Goal: Task Accomplishment & Management: Use online tool/utility

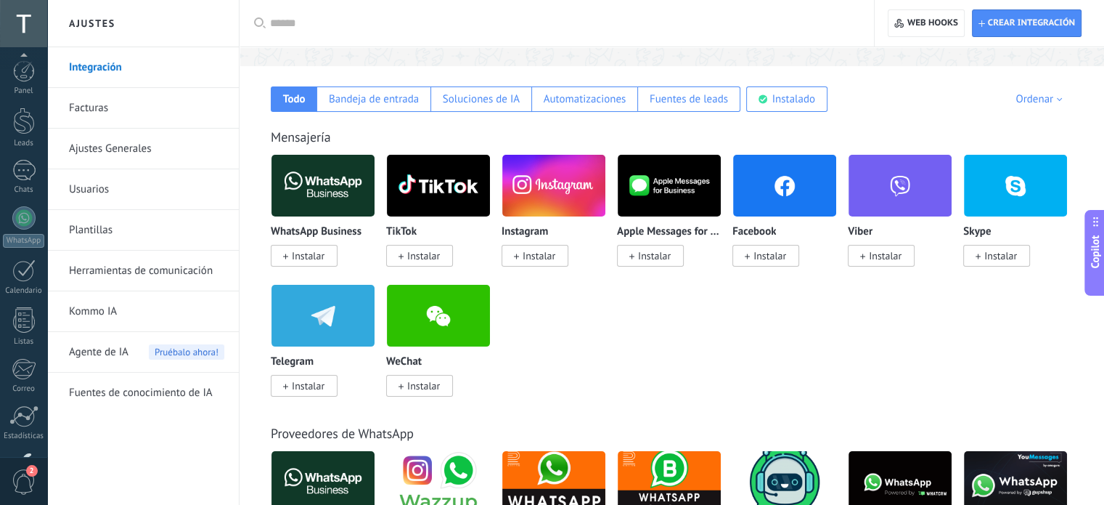
scroll to position [99, 0]
click at [22, 81] on div at bounding box center [23, 71] width 23 height 21
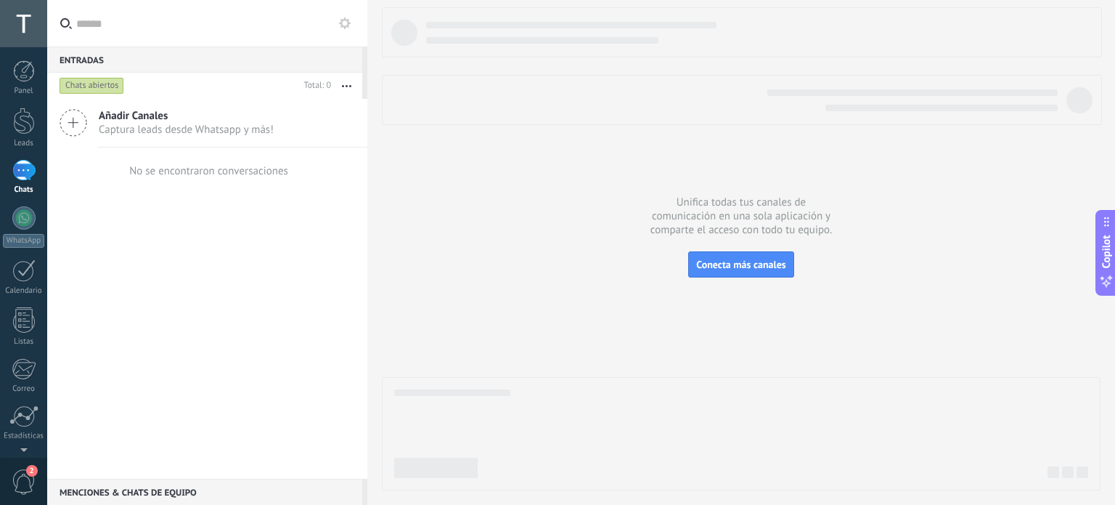
click at [337, 23] on button at bounding box center [344, 23] width 17 height 17
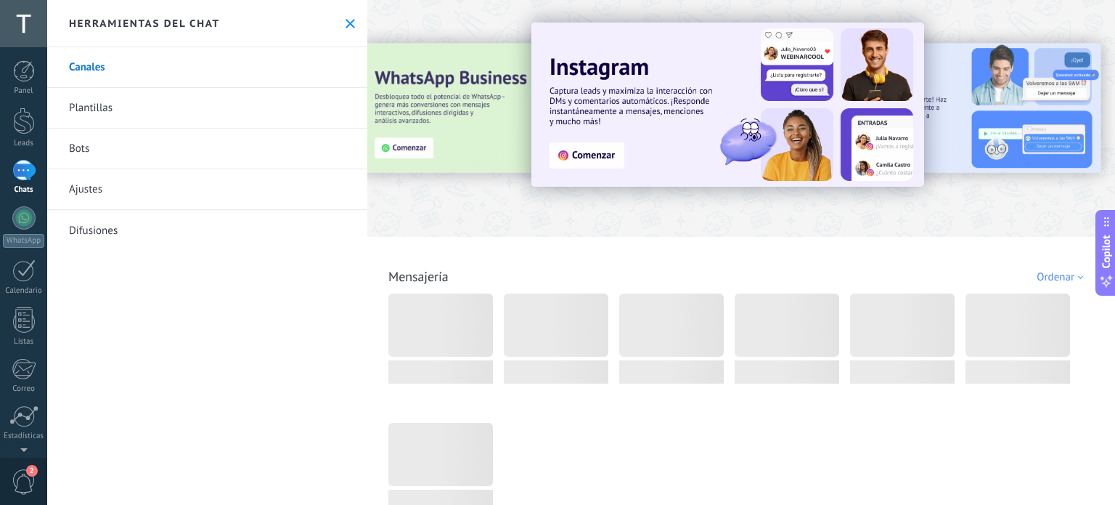
click at [165, 150] on link "Bots" at bounding box center [207, 149] width 320 height 41
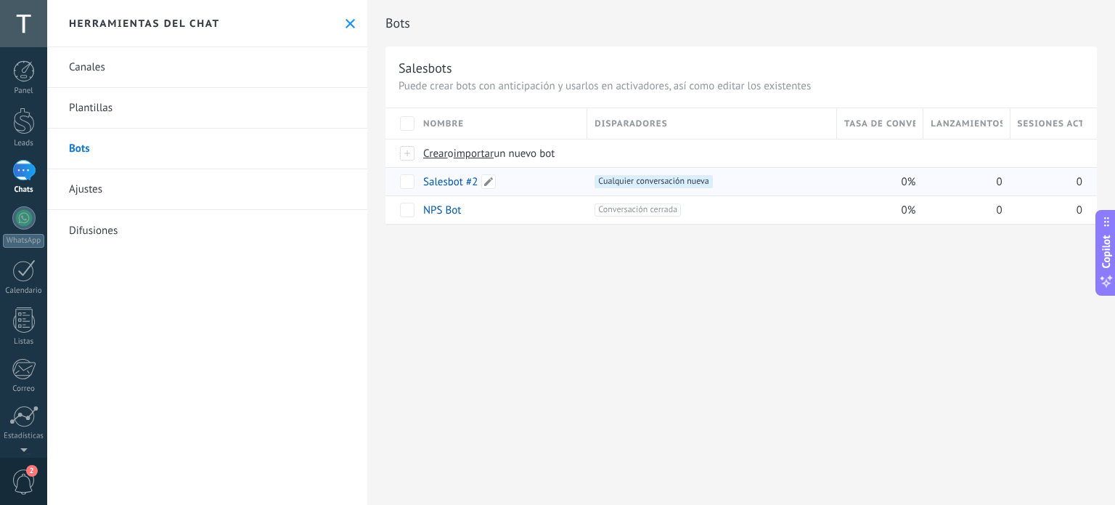
click at [467, 182] on link "Salesbot #2" at bounding box center [450, 182] width 54 height 14
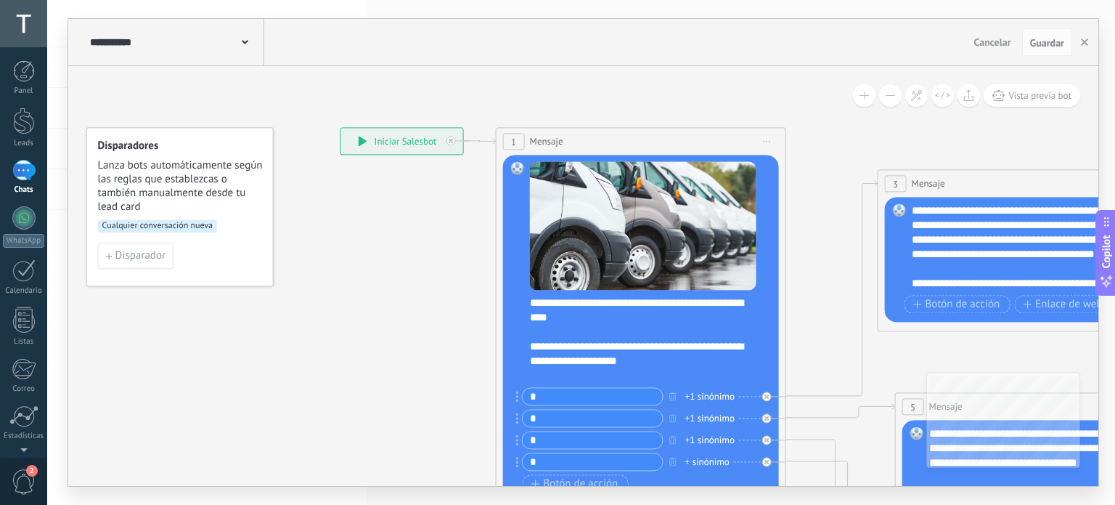
drag, startPoint x: 429, startPoint y: 282, endPoint x: 399, endPoint y: 237, distance: 54.6
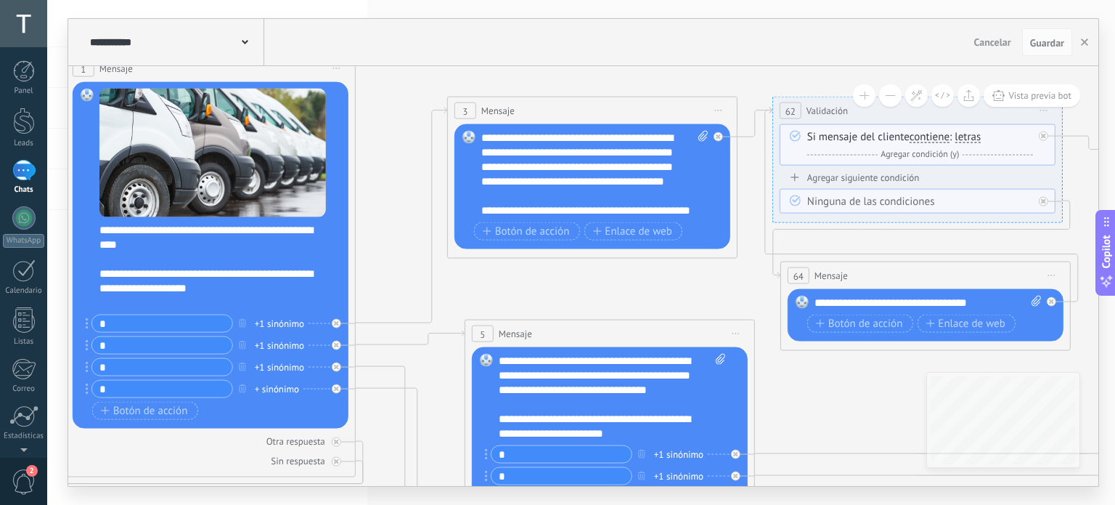
drag, startPoint x: 819, startPoint y: 319, endPoint x: 386, endPoint y: 256, distance: 437.3
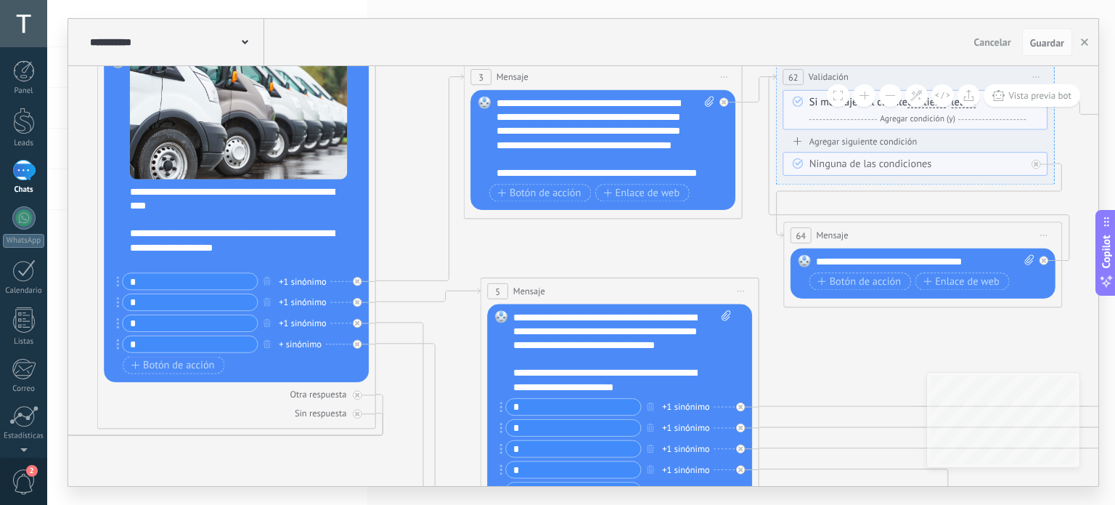
drag, startPoint x: 391, startPoint y: 243, endPoint x: 412, endPoint y: 198, distance: 49.4
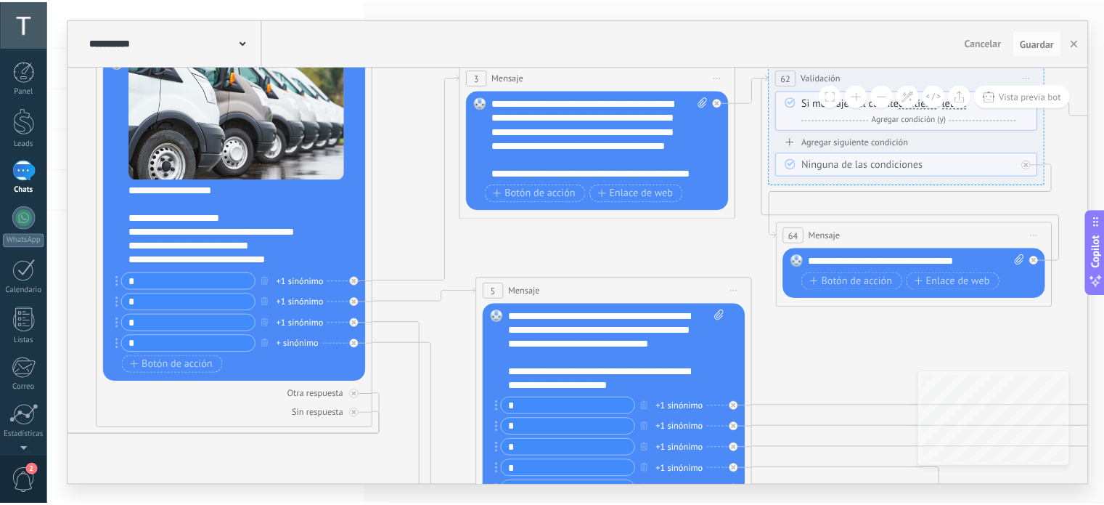
scroll to position [73, 0]
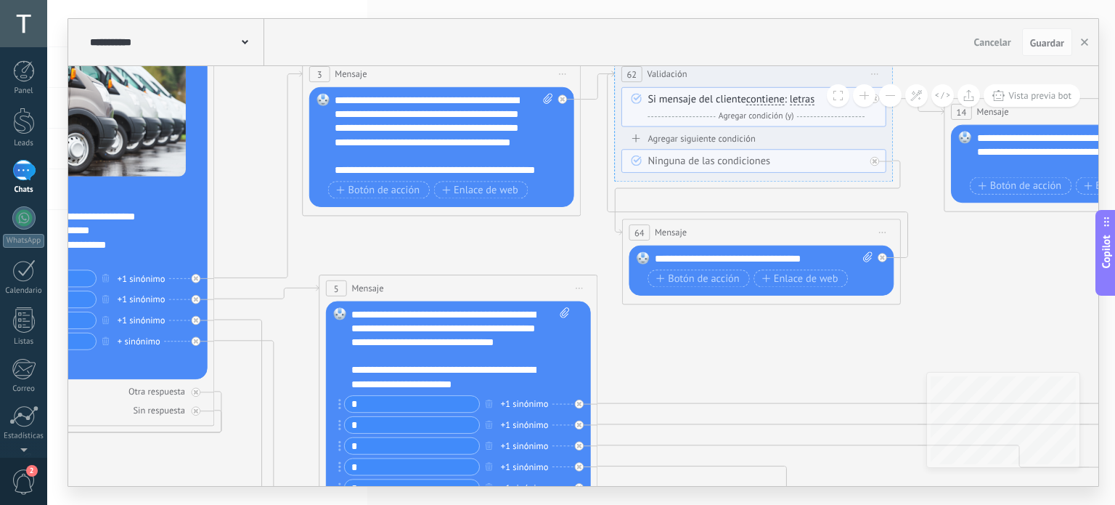
drag, startPoint x: 609, startPoint y: 246, endPoint x: 447, endPoint y: 243, distance: 162.0
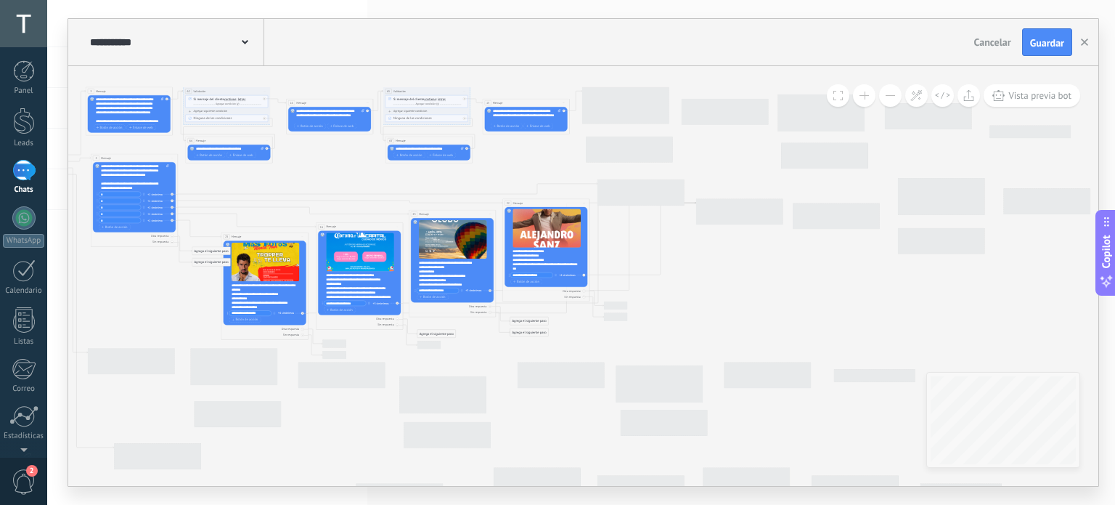
drag, startPoint x: 749, startPoint y: 282, endPoint x: 342, endPoint y: 163, distance: 424.4
click at [342, 163] on icon at bounding box center [761, 298] width 1899 height 667
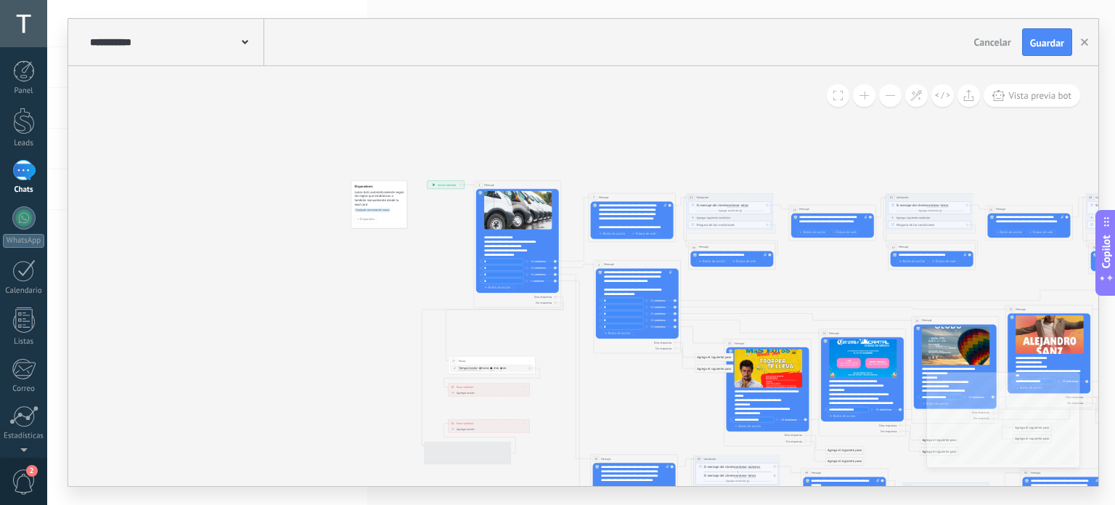
drag, startPoint x: 360, startPoint y: 187, endPoint x: 651, endPoint y: 240, distance: 295.9
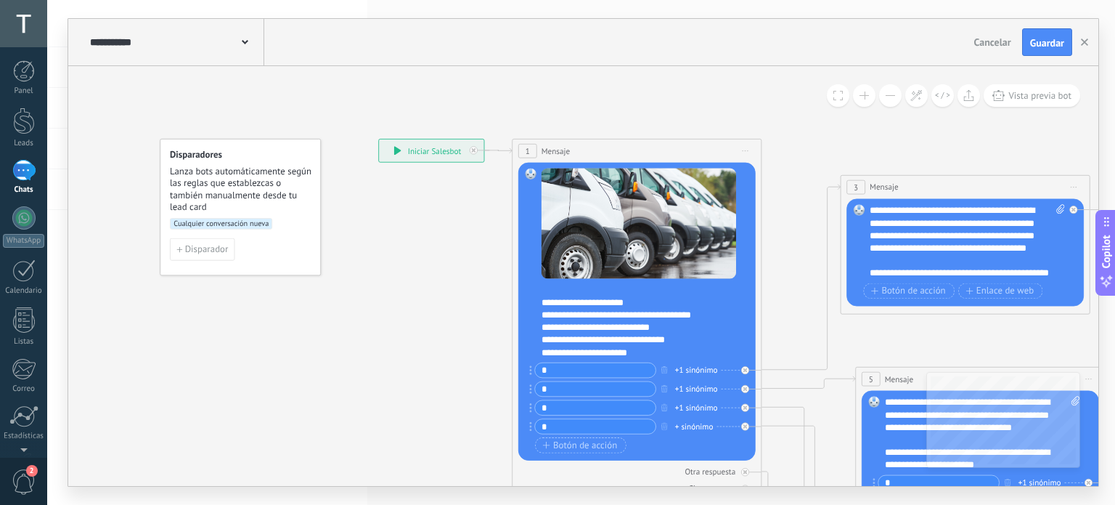
drag, startPoint x: 439, startPoint y: 231, endPoint x: 366, endPoint y: 217, distance: 73.9
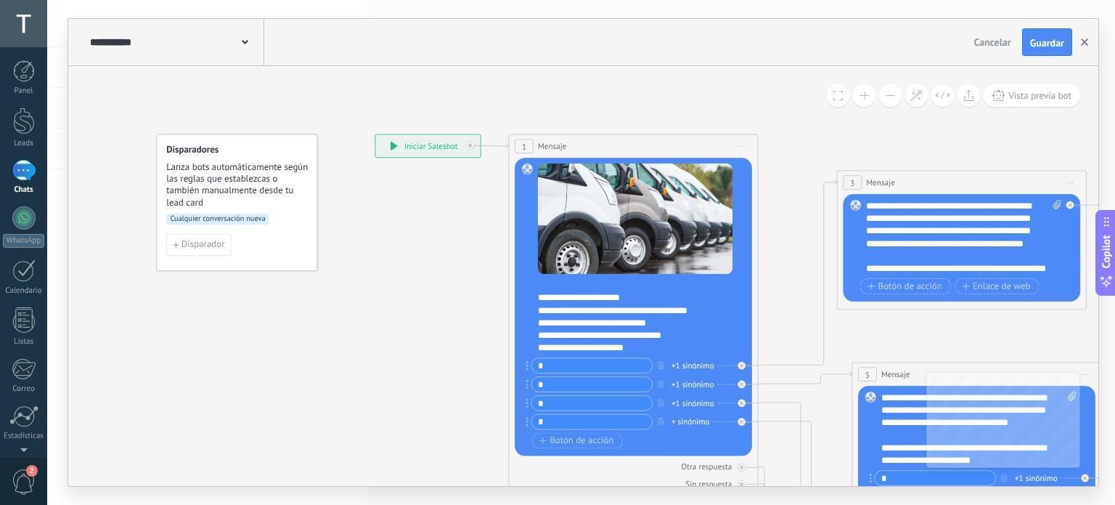
click at [1086, 40] on icon "button" at bounding box center [1084, 41] width 7 height 7
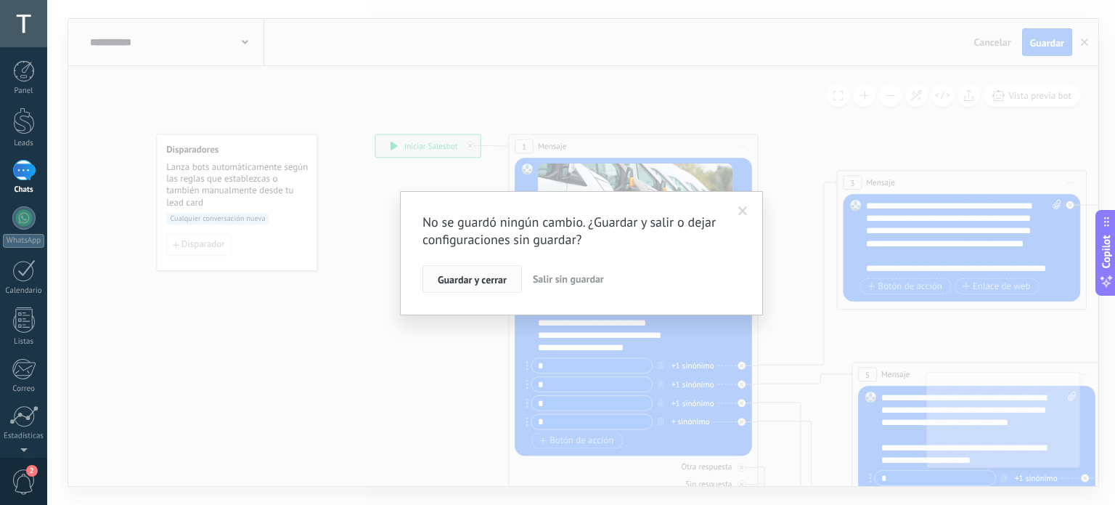
click at [485, 281] on span "Guardar y cerrar" at bounding box center [472, 279] width 69 height 10
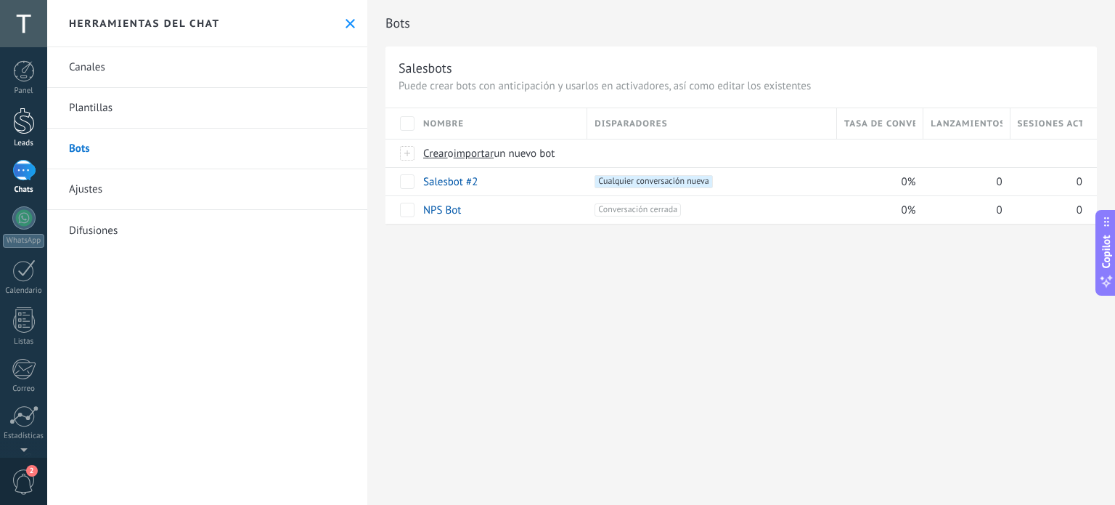
click at [23, 126] on div at bounding box center [24, 120] width 22 height 27
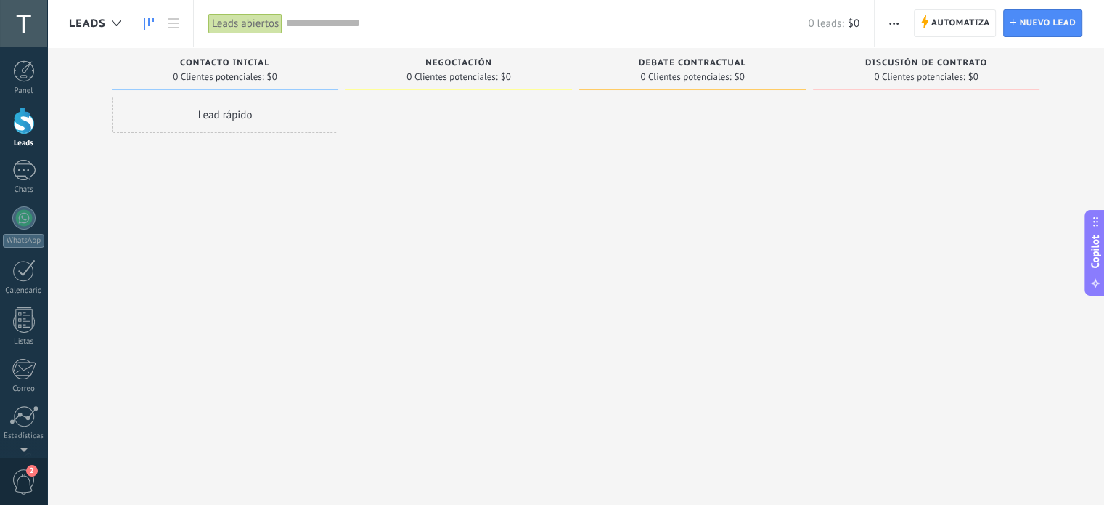
click at [232, 57] on div "Contacto inicial 0 Clientes potenciales: $0" at bounding box center [225, 68] width 227 height 43
click at [241, 73] on span "0 Clientes potenciales:" at bounding box center [218, 77] width 91 height 9
click at [241, 66] on span "Contacto inicial" at bounding box center [225, 63] width 90 height 10
click at [240, 66] on span "Contacto inicial" at bounding box center [225, 63] width 90 height 10
click at [240, 63] on span "Contacto inicial" at bounding box center [225, 63] width 90 height 10
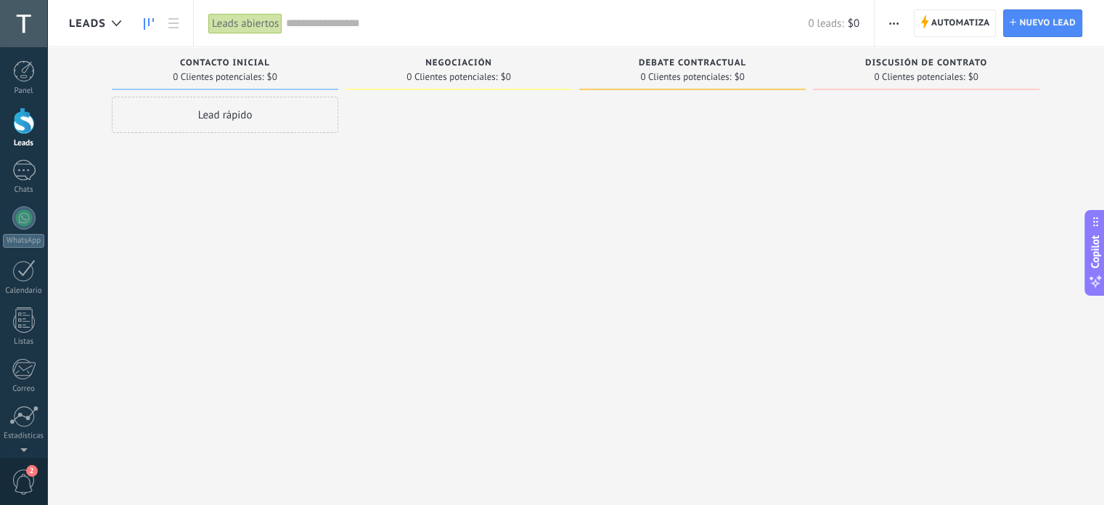
click at [218, 65] on span "Contacto inicial" at bounding box center [225, 63] width 90 height 10
click at [247, 76] on span "0 Clientes potenciales:" at bounding box center [218, 77] width 91 height 9
click at [953, 25] on span "Automatiza" at bounding box center [961, 23] width 59 height 26
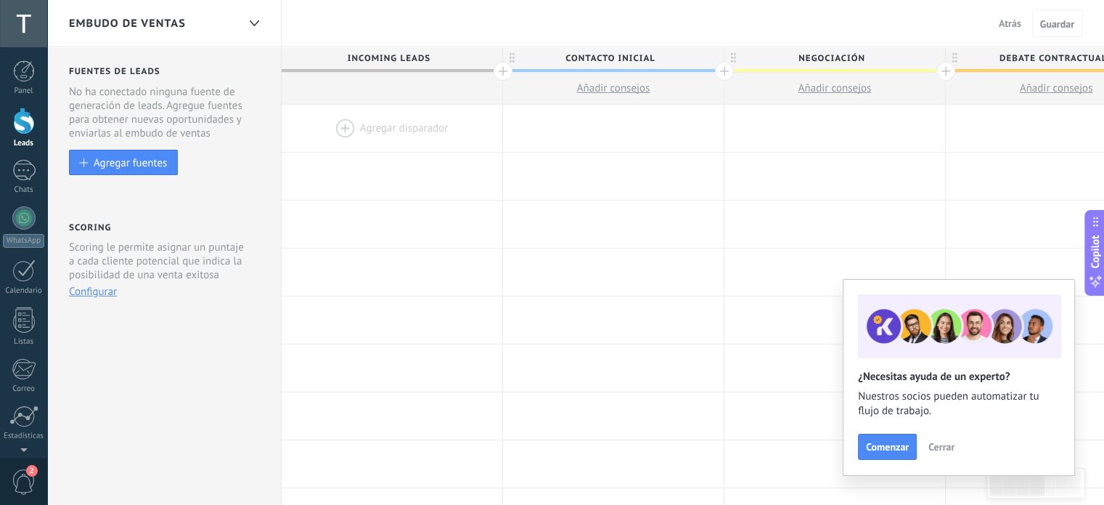
click at [402, 56] on span "Incoming leads" at bounding box center [388, 58] width 213 height 23
click at [383, 56] on span "Incoming leads" at bounding box center [388, 58] width 213 height 23
click at [585, 57] on span "Contacto inicial" at bounding box center [609, 58] width 213 height 23
click at [599, 57] on input "**********" at bounding box center [610, 58] width 192 height 22
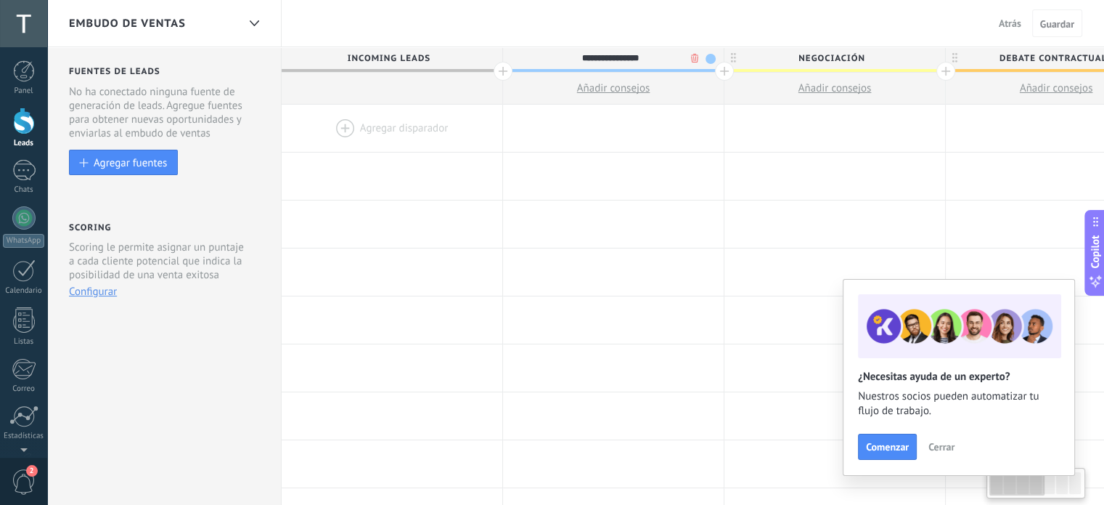
click at [599, 57] on input "**********" at bounding box center [610, 58] width 192 height 22
click at [660, 58] on input "**********" at bounding box center [610, 58] width 192 height 22
click at [645, 37] on div "Embudo de ventas Atrás Cancelar Guardar" at bounding box center [575, 23] width 1057 height 47
click at [727, 72] on div at bounding box center [724, 71] width 19 height 19
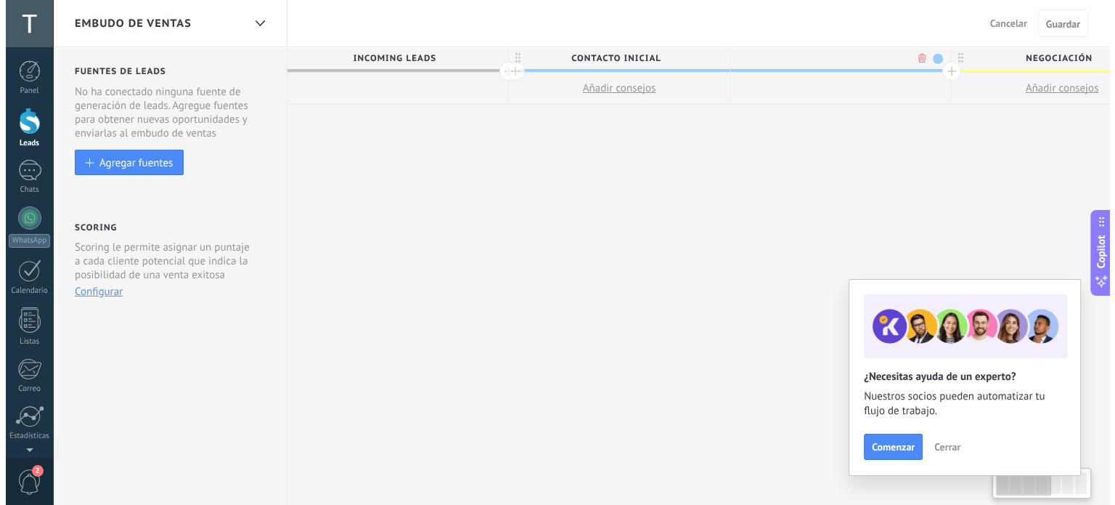
scroll to position [0, 107]
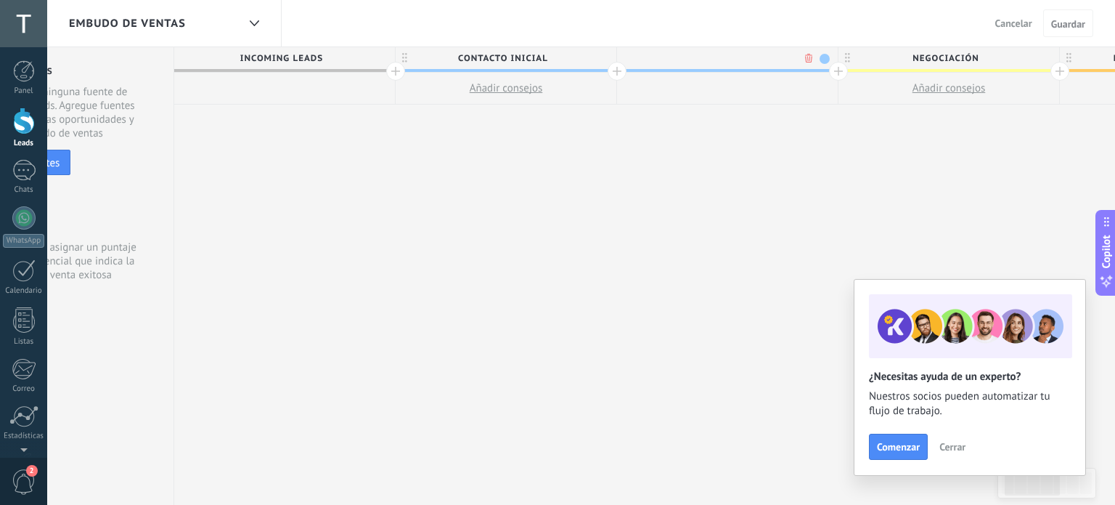
click at [805, 60] on body ".abccls-1,.abccls-2{fill-rule:evenodd}.abccls-2{fill:#fff} .abfcls-1{fill:none}…" at bounding box center [557, 252] width 1115 height 505
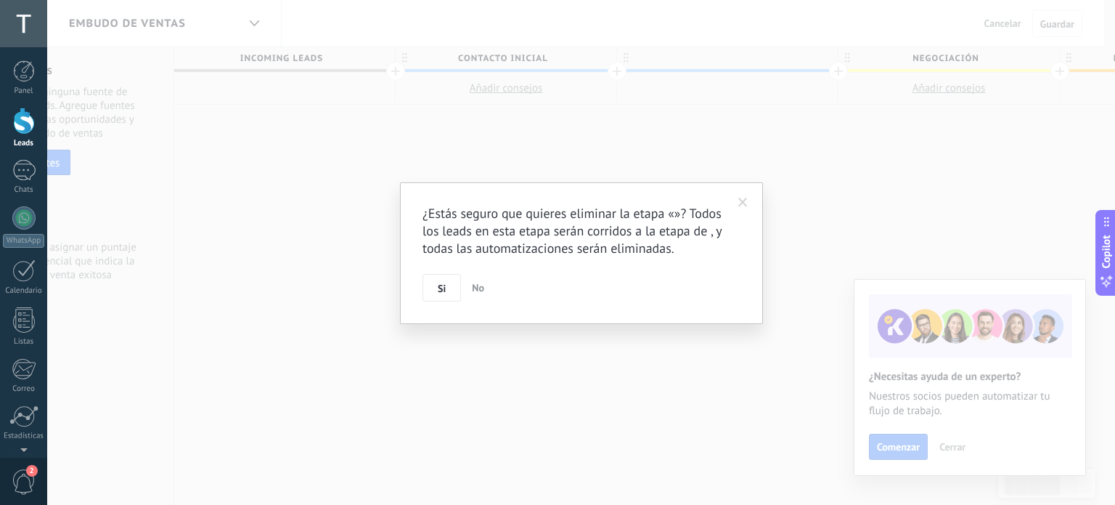
click at [736, 199] on span at bounding box center [743, 202] width 24 height 25
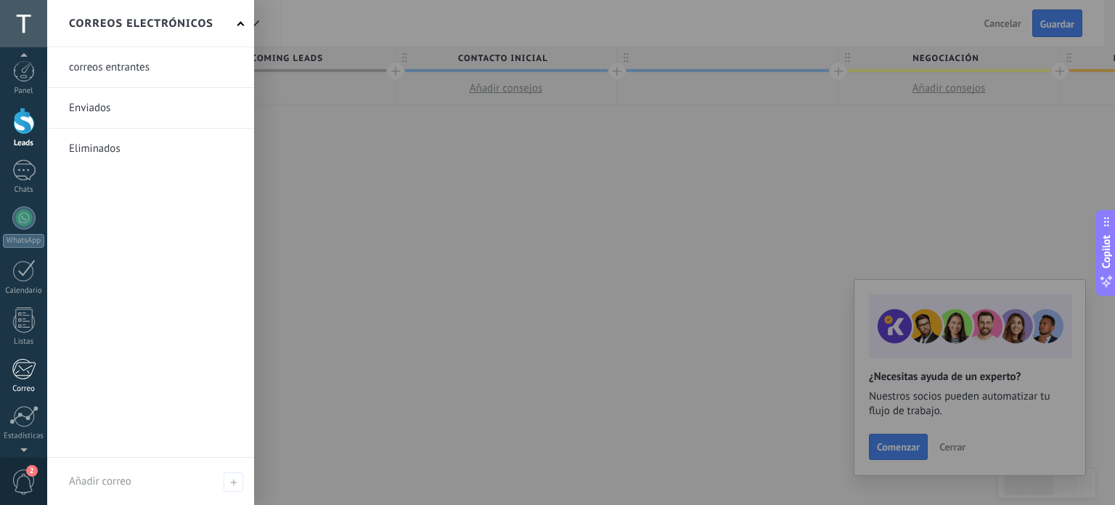
scroll to position [73, 0]
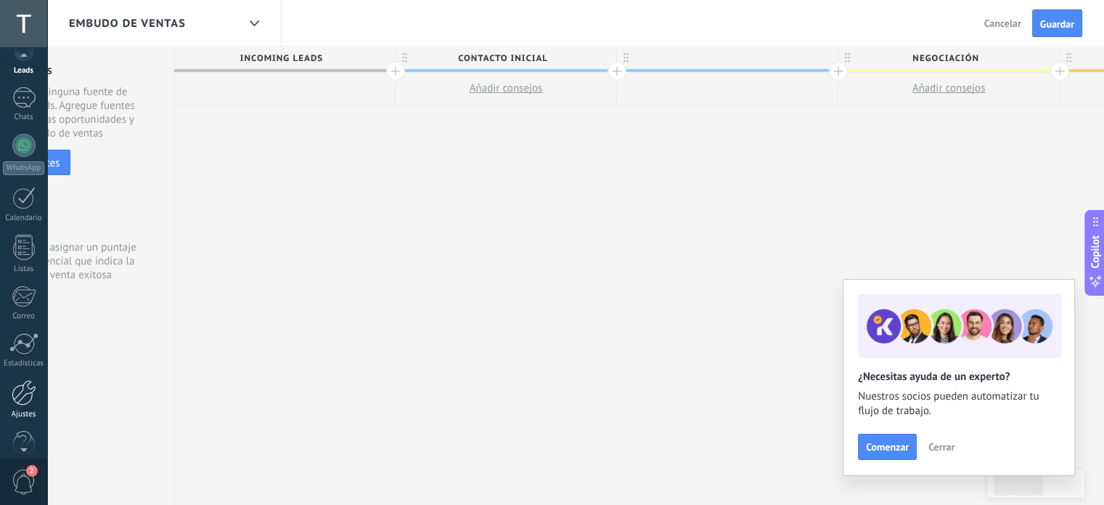
click at [20, 393] on div at bounding box center [24, 392] width 25 height 25
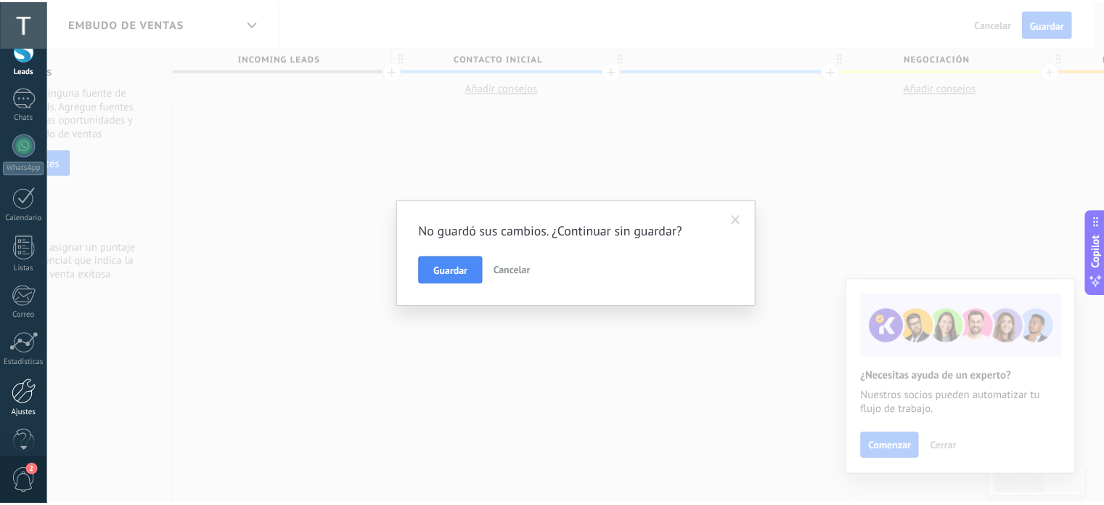
scroll to position [0, 0]
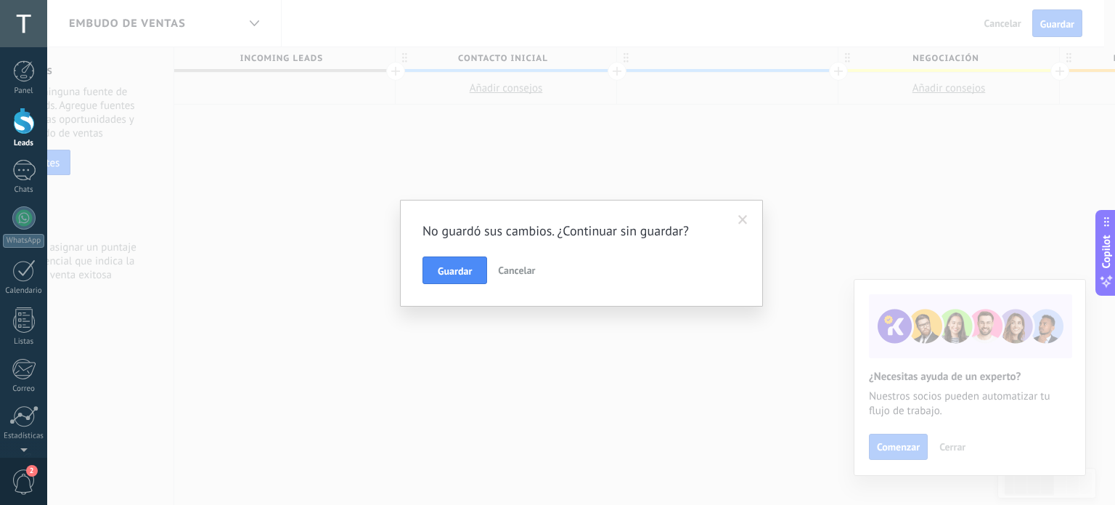
click at [519, 271] on span "Cancelar" at bounding box center [516, 270] width 37 height 13
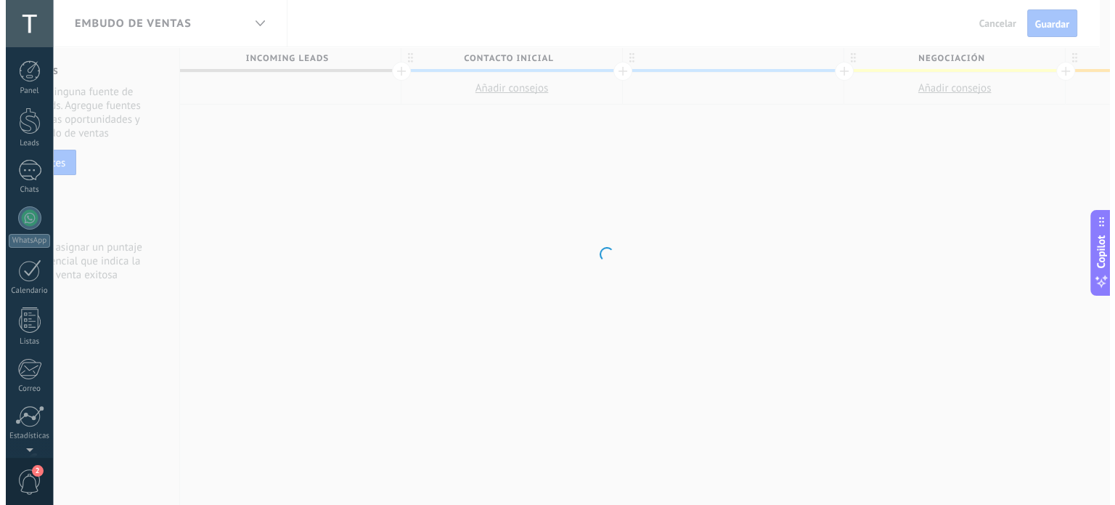
scroll to position [99, 0]
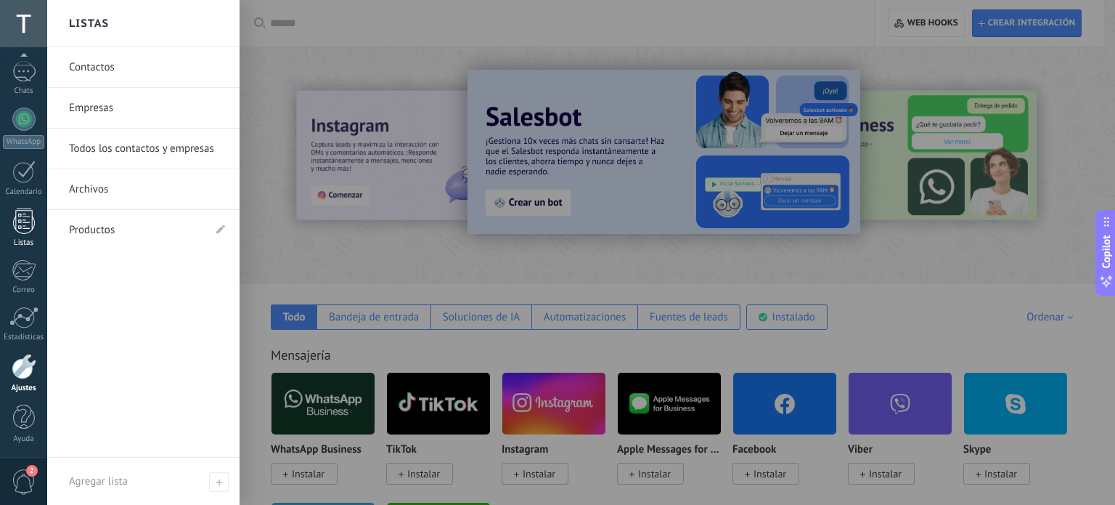
click at [31, 224] on div at bounding box center [24, 220] width 22 height 25
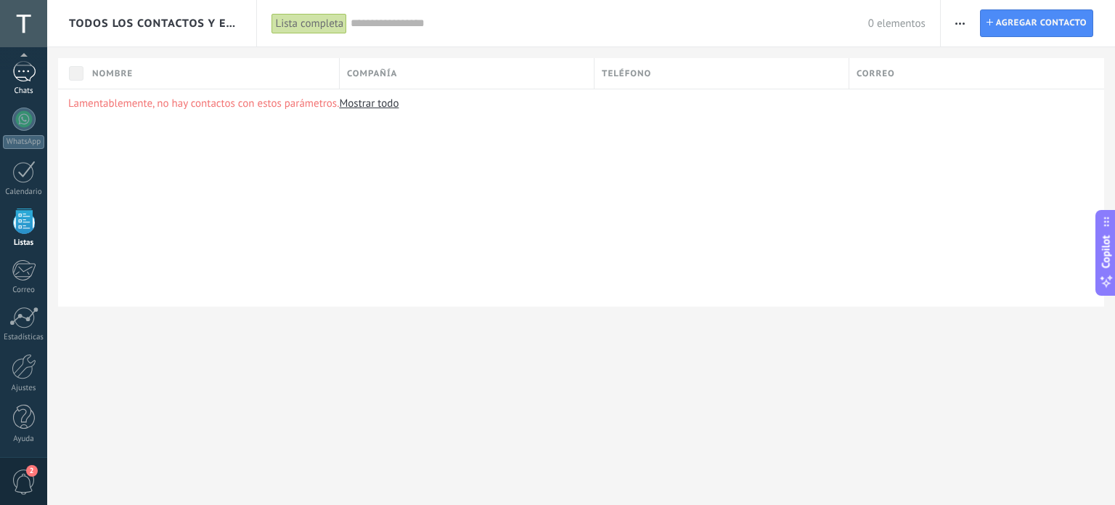
click at [23, 81] on div at bounding box center [23, 71] width 23 height 21
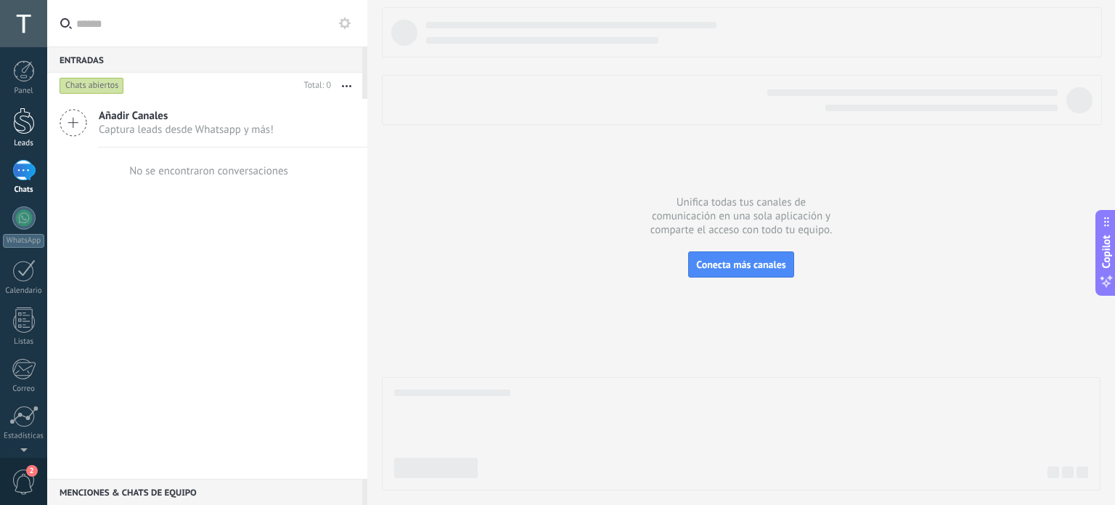
click at [22, 131] on div at bounding box center [24, 120] width 22 height 27
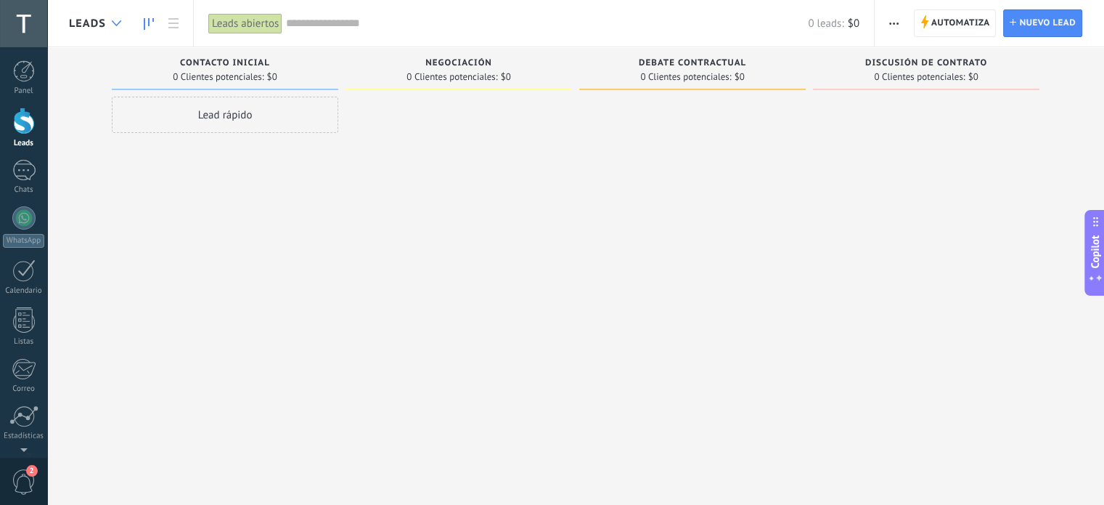
click at [110, 23] on div at bounding box center [117, 23] width 24 height 28
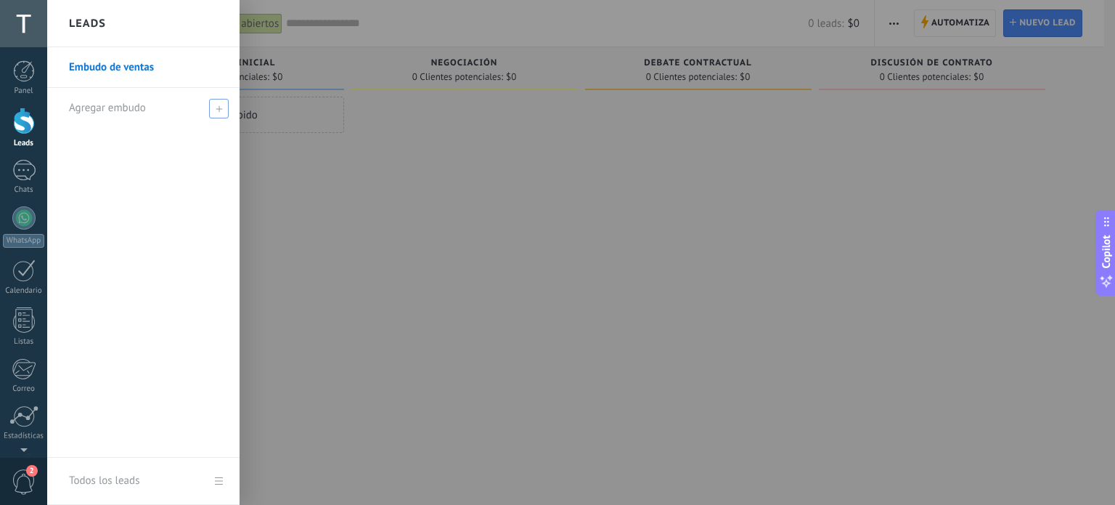
click at [157, 114] on div "Agregar embudo" at bounding box center [147, 108] width 156 height 40
click at [126, 113] on input "text" at bounding box center [137, 108] width 137 height 23
click at [128, 111] on input "text" at bounding box center [137, 108] width 137 height 23
type input "**********"
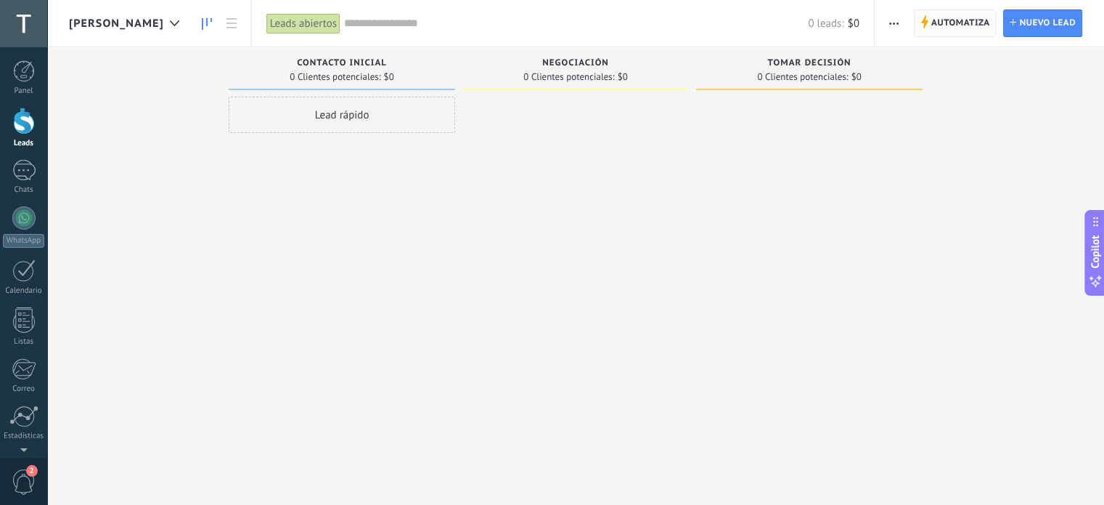
click at [950, 28] on span "Automatiza" at bounding box center [961, 23] width 59 height 26
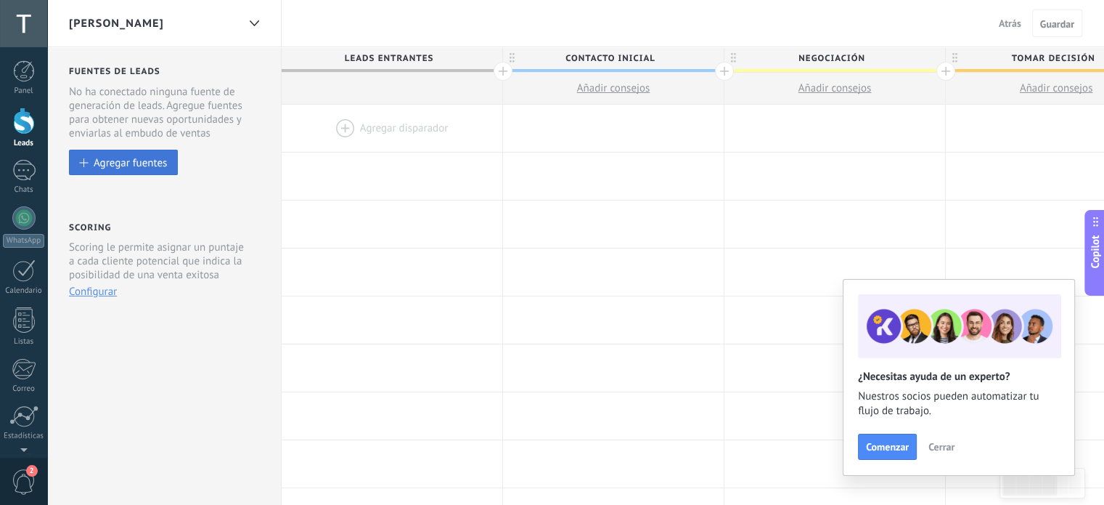
click at [122, 168] on div "Agregar fuentes" at bounding box center [130, 162] width 73 height 12
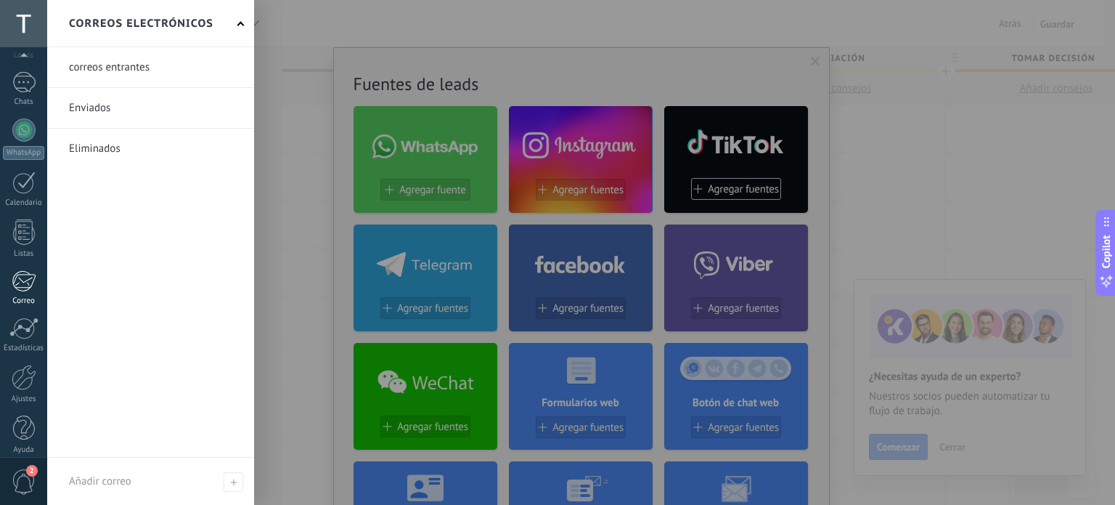
scroll to position [99, 0]
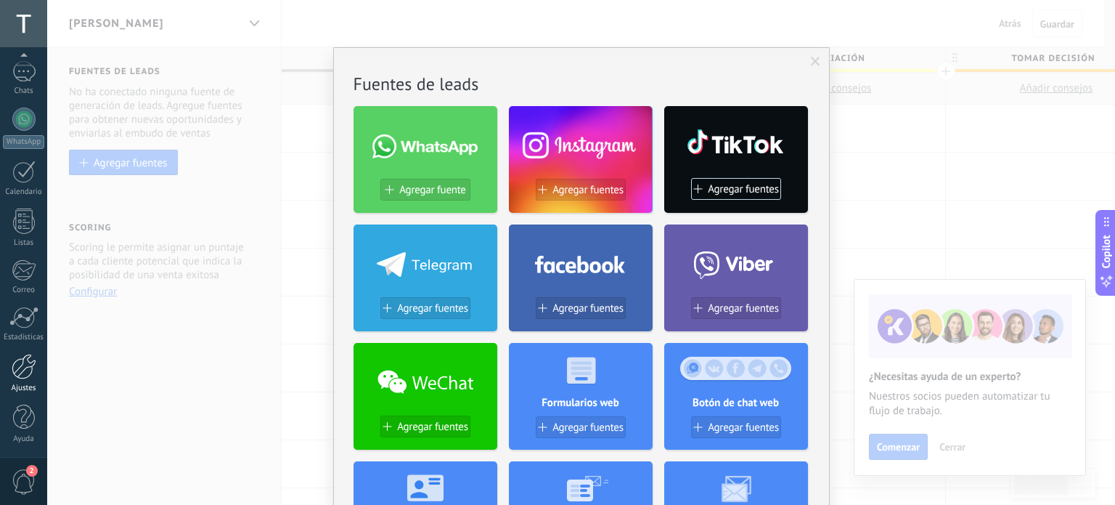
click at [27, 372] on div at bounding box center [24, 366] width 25 height 25
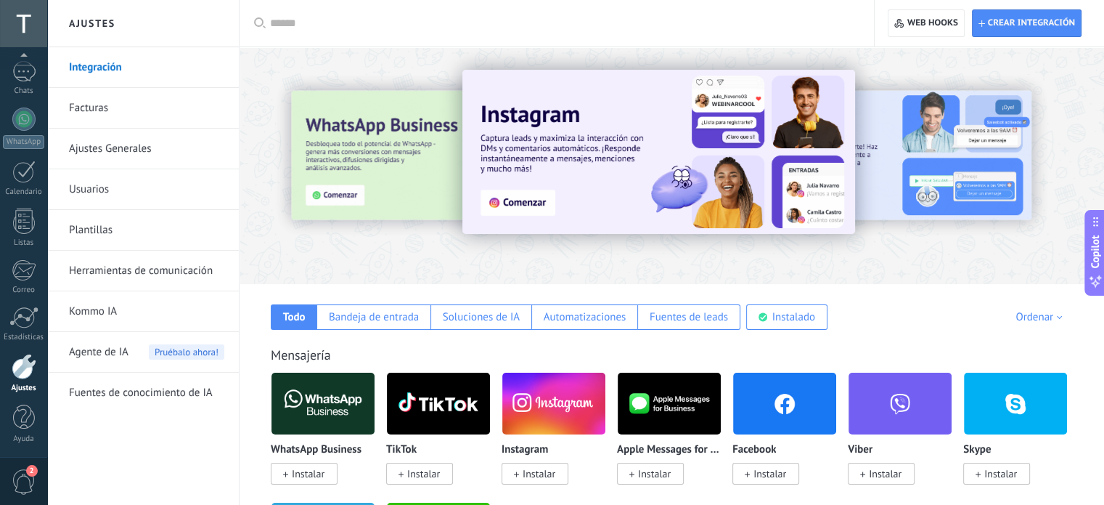
click at [125, 193] on link "Usuarios" at bounding box center [146, 189] width 155 height 41
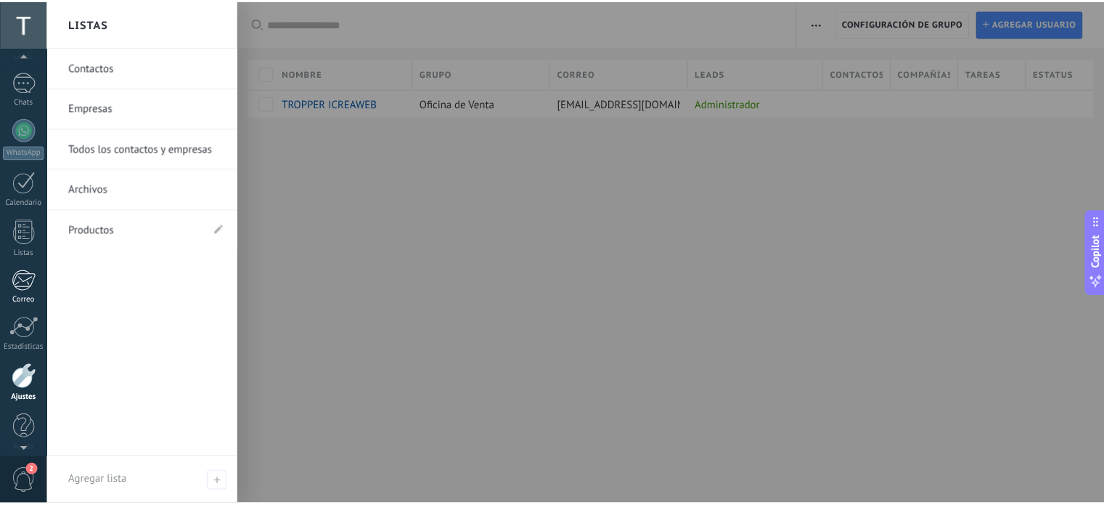
scroll to position [99, 0]
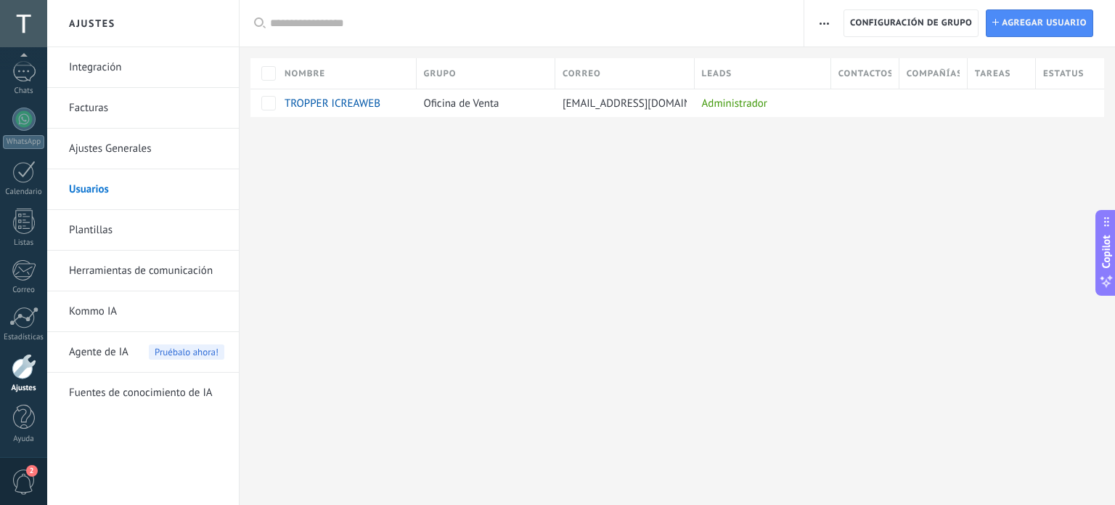
click at [21, 378] on link "Ajustes" at bounding box center [23, 373] width 47 height 39
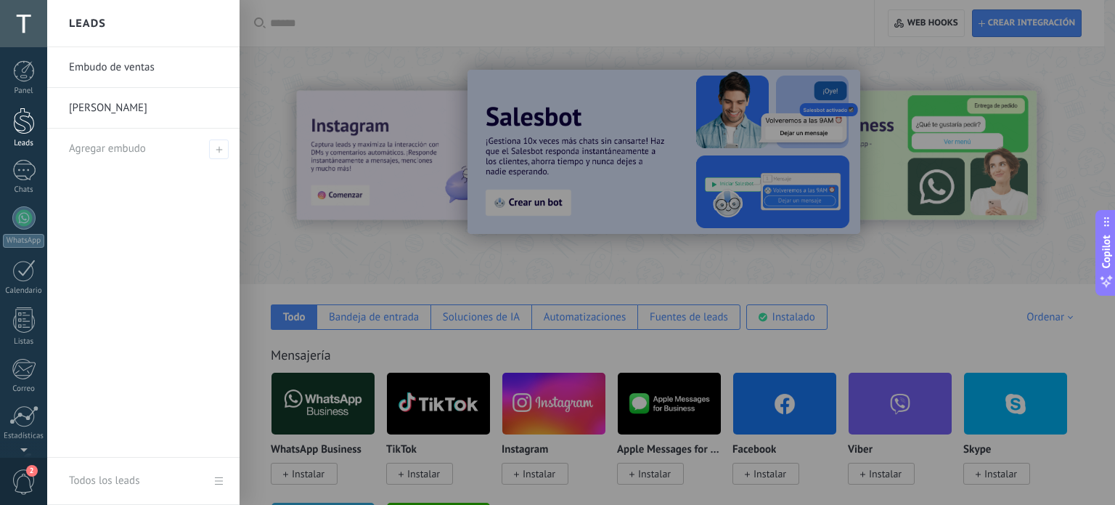
click at [20, 114] on div at bounding box center [24, 120] width 22 height 27
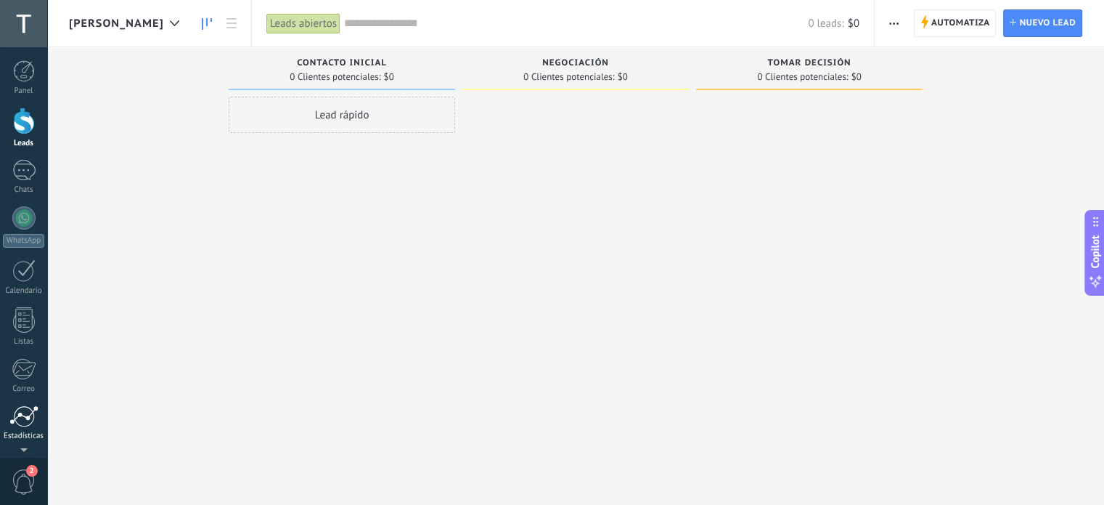
click at [21, 409] on div at bounding box center [23, 416] width 29 height 22
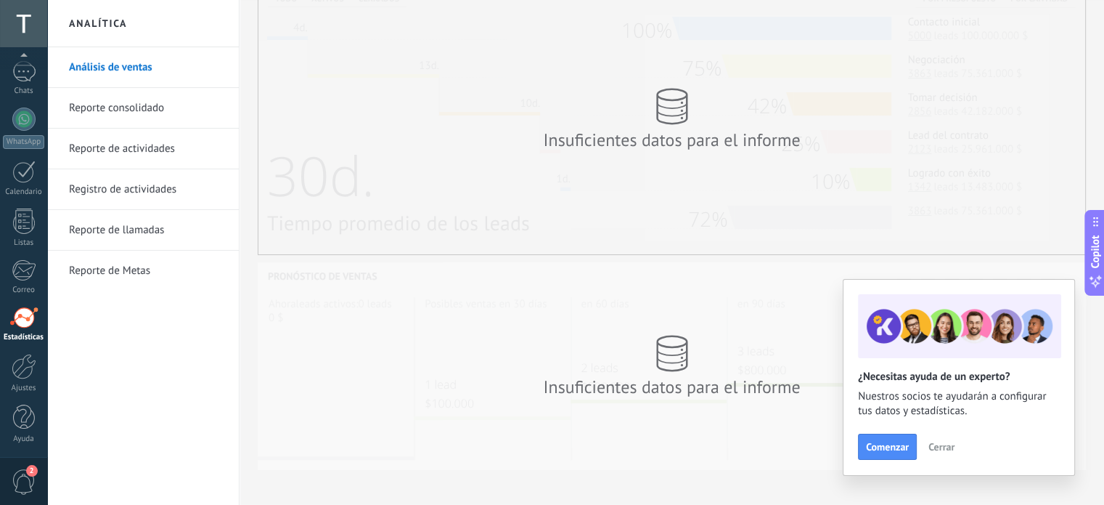
scroll to position [343, 0]
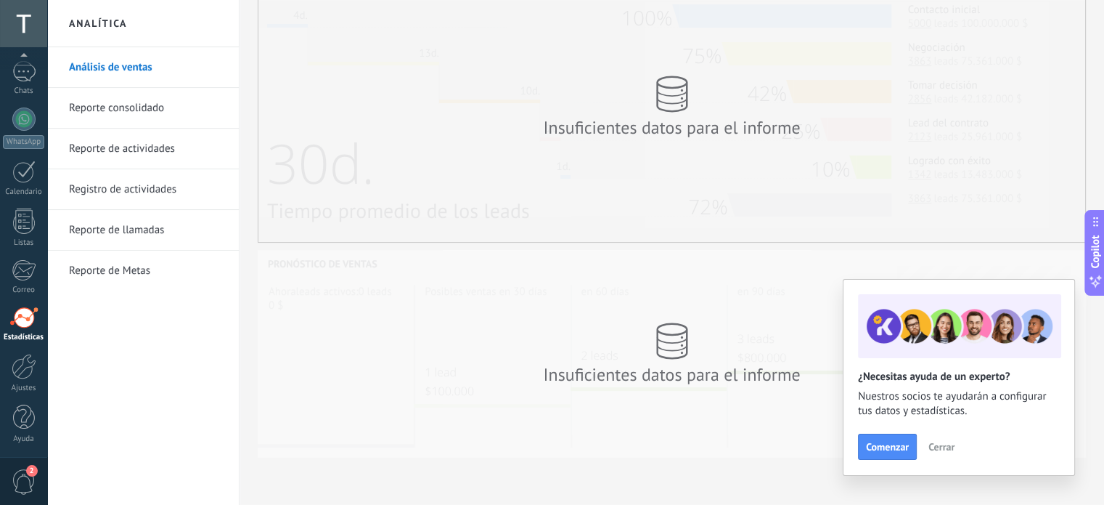
click at [113, 152] on link "Reporte de actividades" at bounding box center [146, 149] width 155 height 41
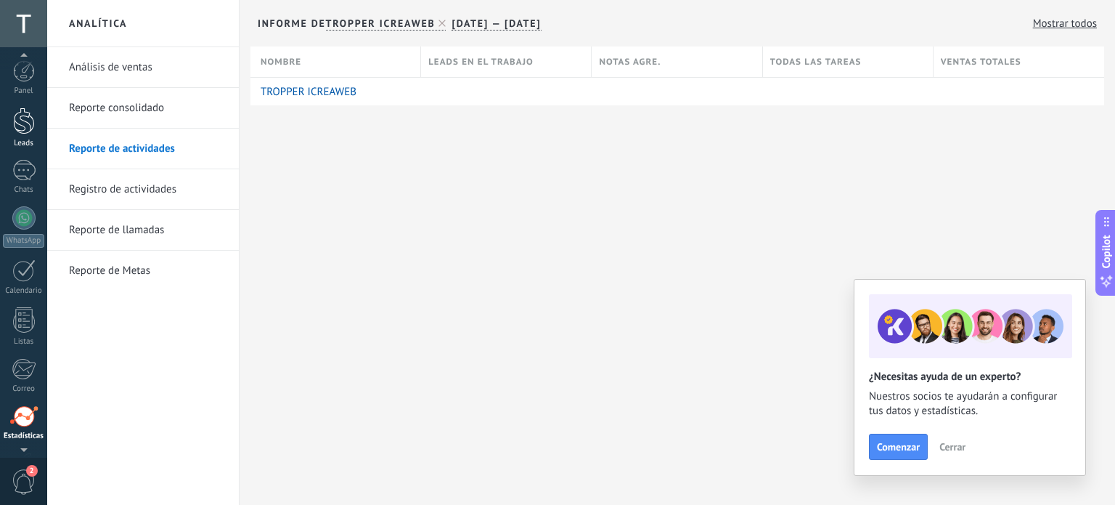
click at [15, 115] on div at bounding box center [24, 120] width 22 height 27
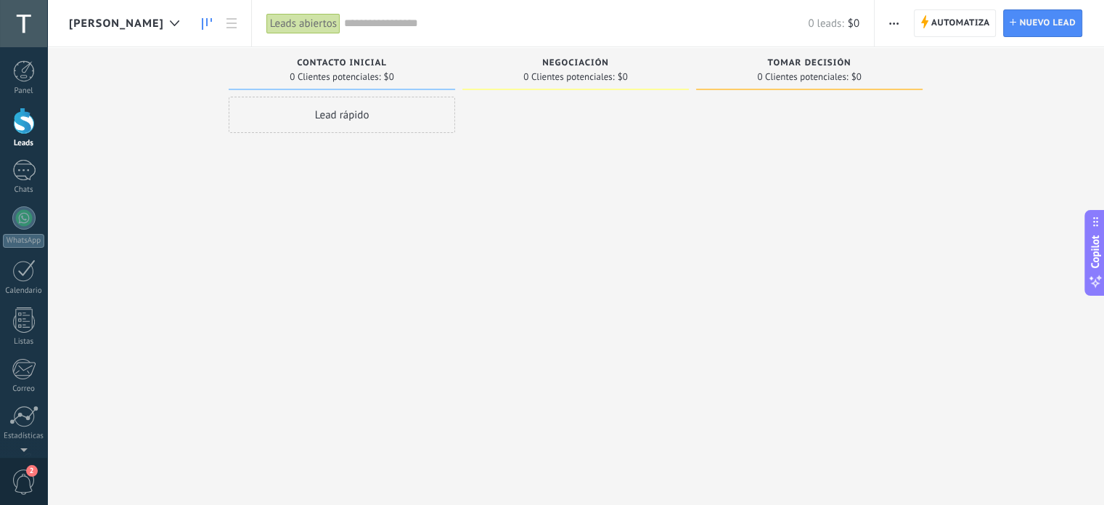
click at [164, 26] on span "[PERSON_NAME]" at bounding box center [116, 24] width 95 height 14
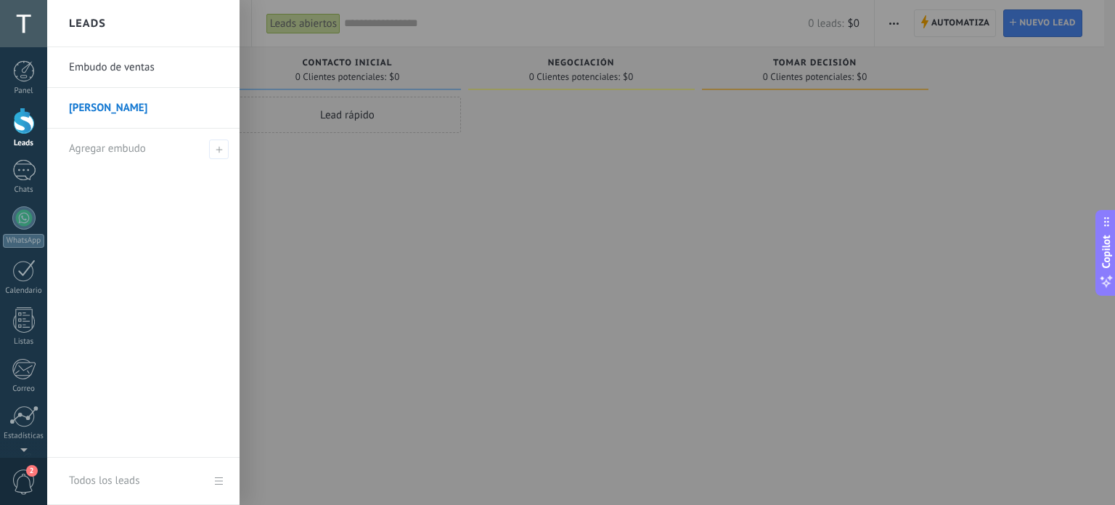
click at [192, 26] on div "Leads" at bounding box center [143, 23] width 192 height 47
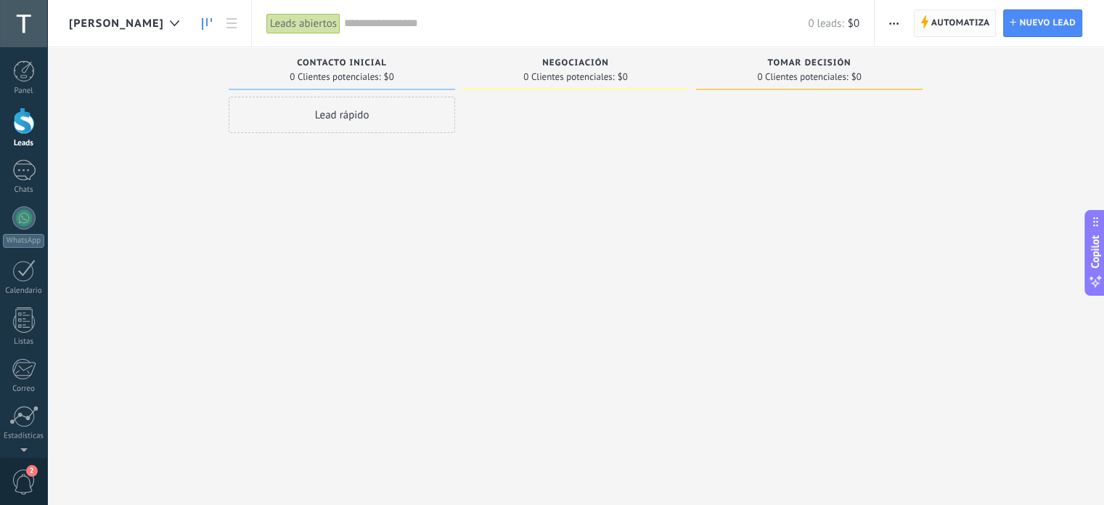
click at [953, 22] on span "Automatiza" at bounding box center [961, 23] width 59 height 26
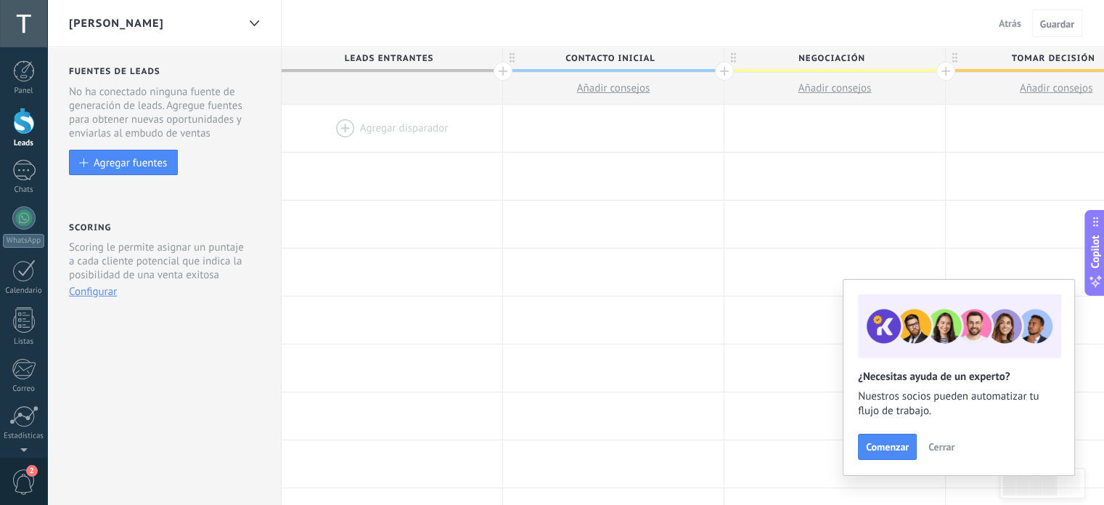
drag, startPoint x: 941, startPoint y: 36, endPoint x: 679, endPoint y: 37, distance: 262.1
click at [679, 37] on div "Queretaro [PERSON_NAME] Cancelar Guardar" at bounding box center [575, 23] width 1057 height 47
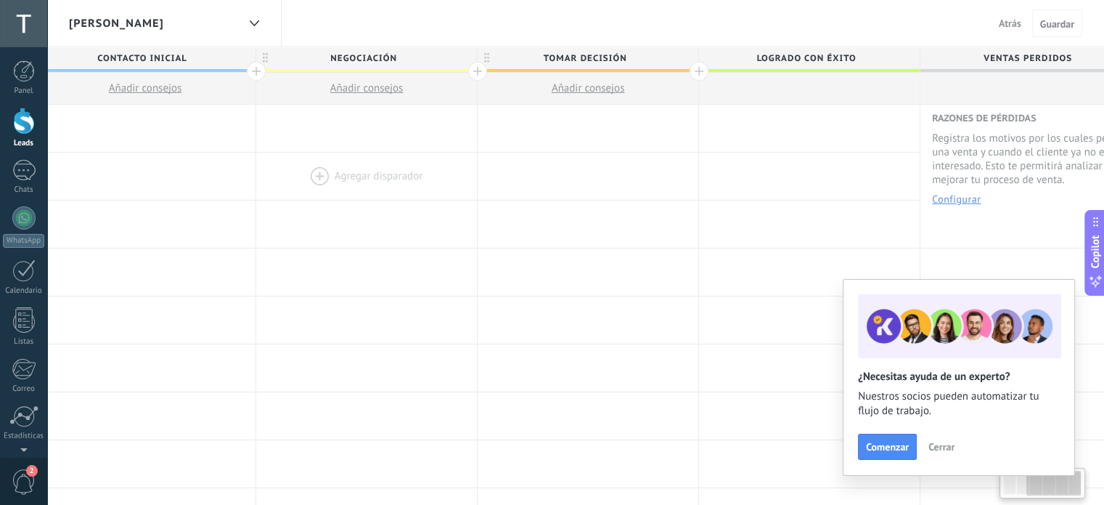
scroll to position [0, 505]
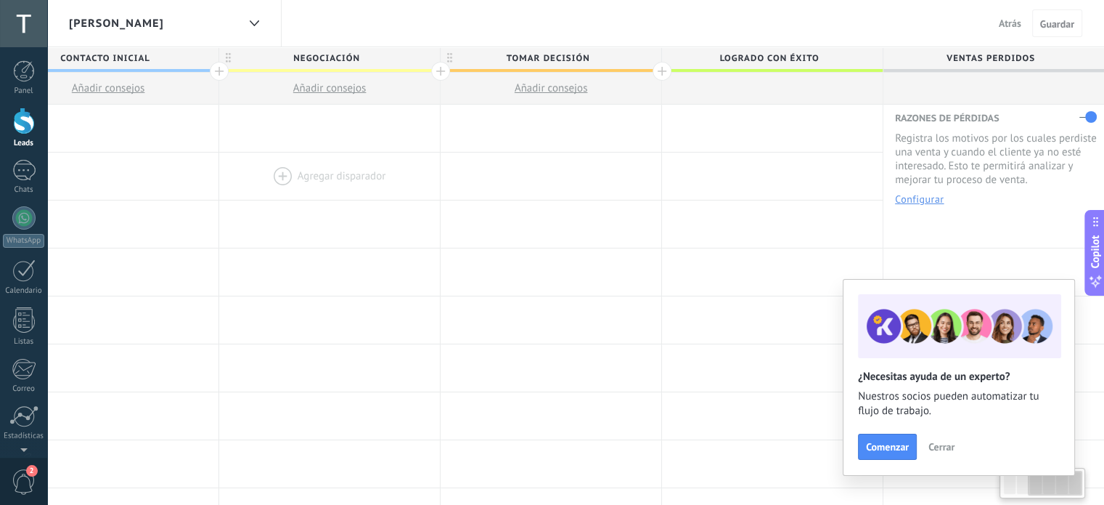
drag, startPoint x: 1031, startPoint y: 194, endPoint x: 258, endPoint y: 196, distance: 773.3
click at [241, 188] on div "[PERSON_NAME] disparador [PERSON_NAME] disparador [PERSON_NAME] disparador [PER…" at bounding box center [440, 176] width 1329 height 48
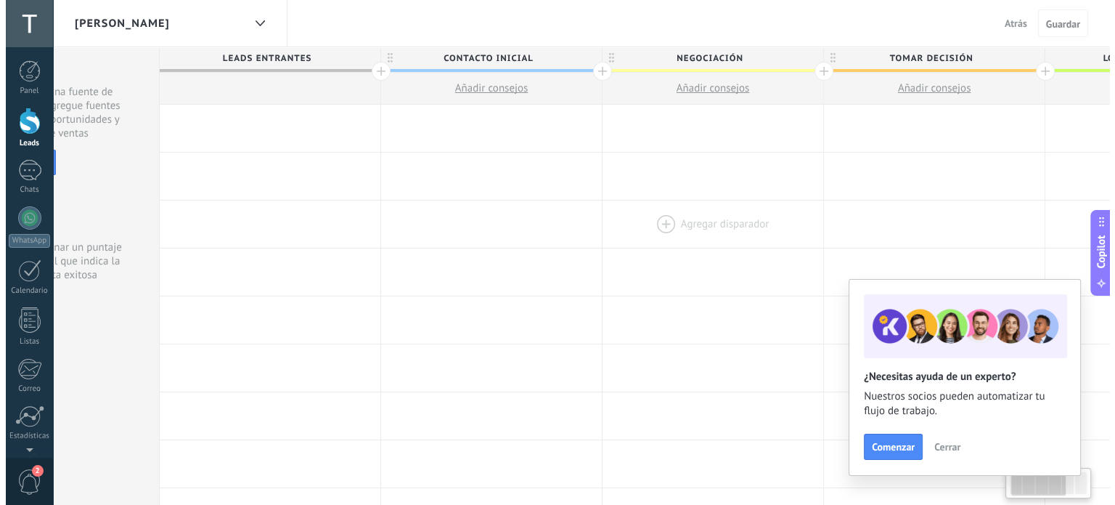
scroll to position [0, 0]
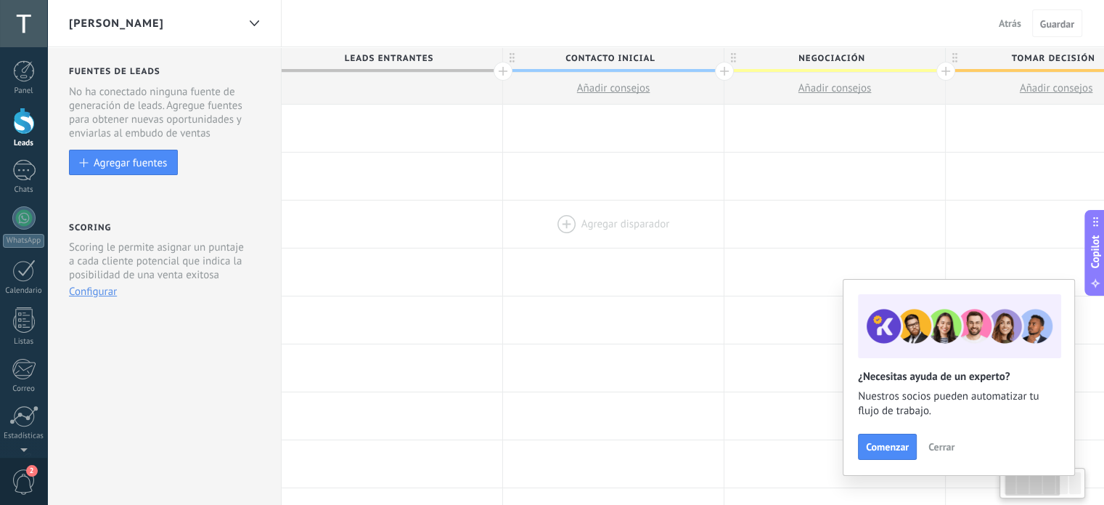
drag, startPoint x: 238, startPoint y: 225, endPoint x: 510, endPoint y: 232, distance: 272.4
click at [926, 235] on div at bounding box center [835, 223] width 221 height 47
click at [17, 175] on div at bounding box center [23, 170] width 23 height 21
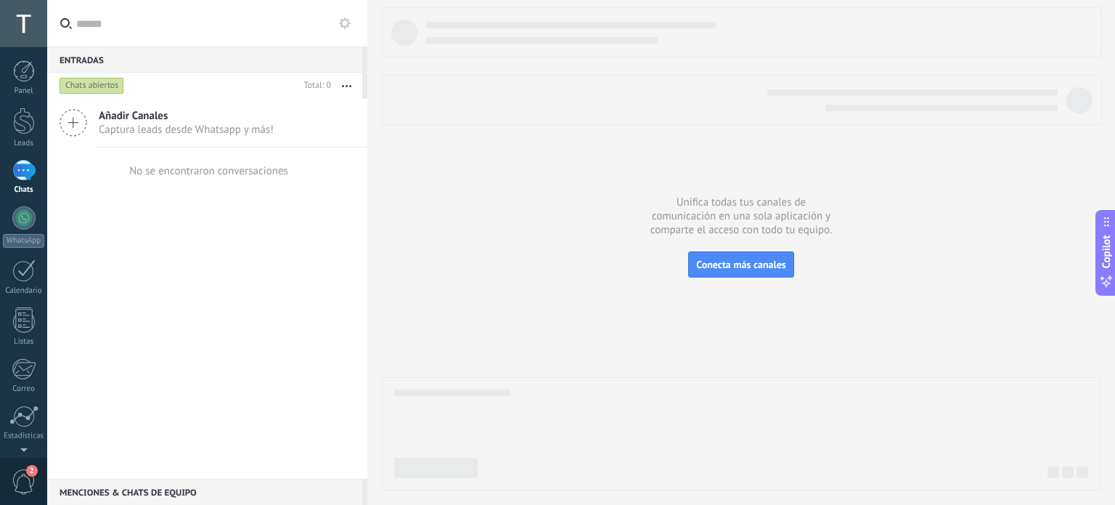
click at [343, 26] on use at bounding box center [345, 23] width 12 height 12
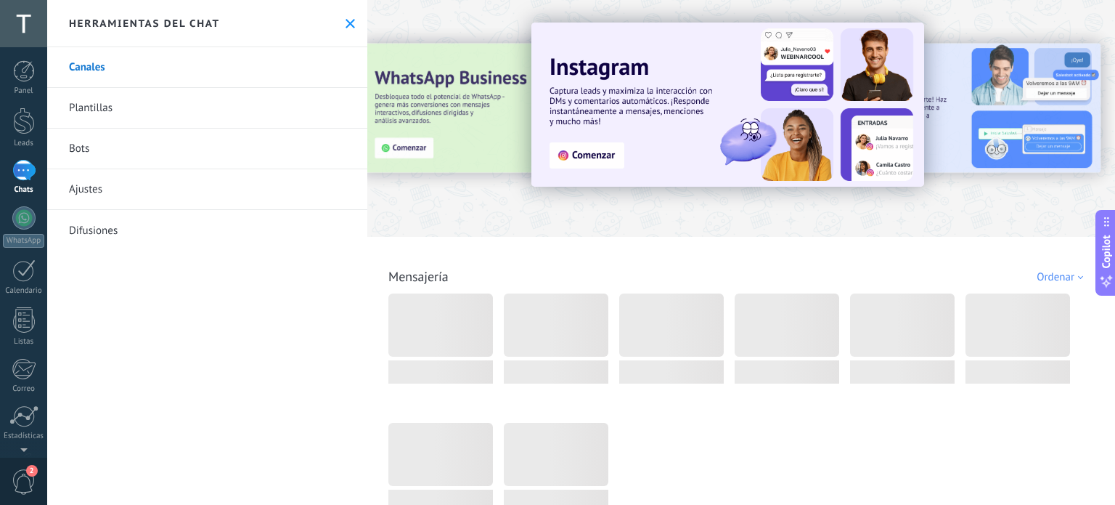
click at [108, 153] on link "Bots" at bounding box center [207, 149] width 320 height 41
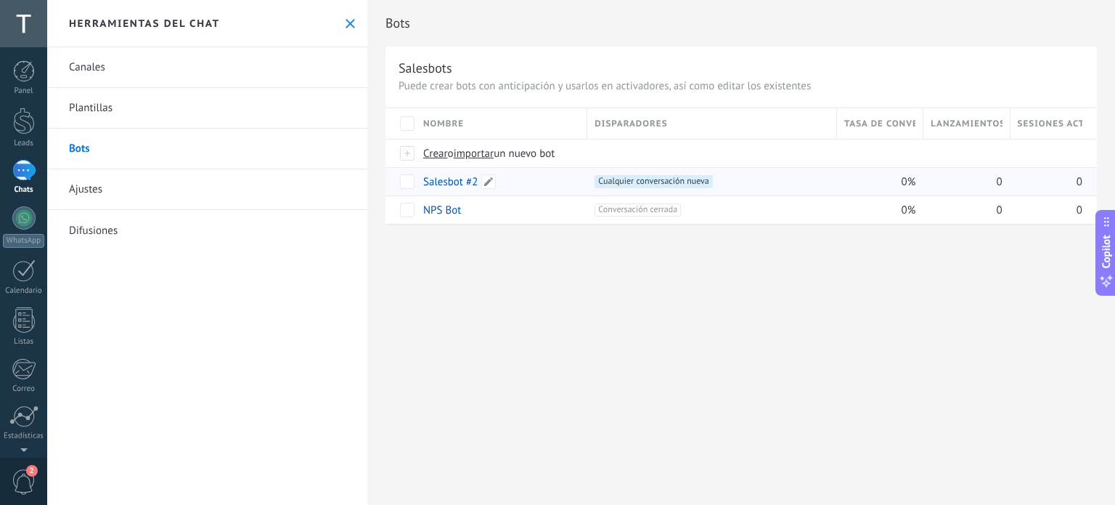
click at [460, 186] on link "Salesbot #2" at bounding box center [450, 182] width 54 height 14
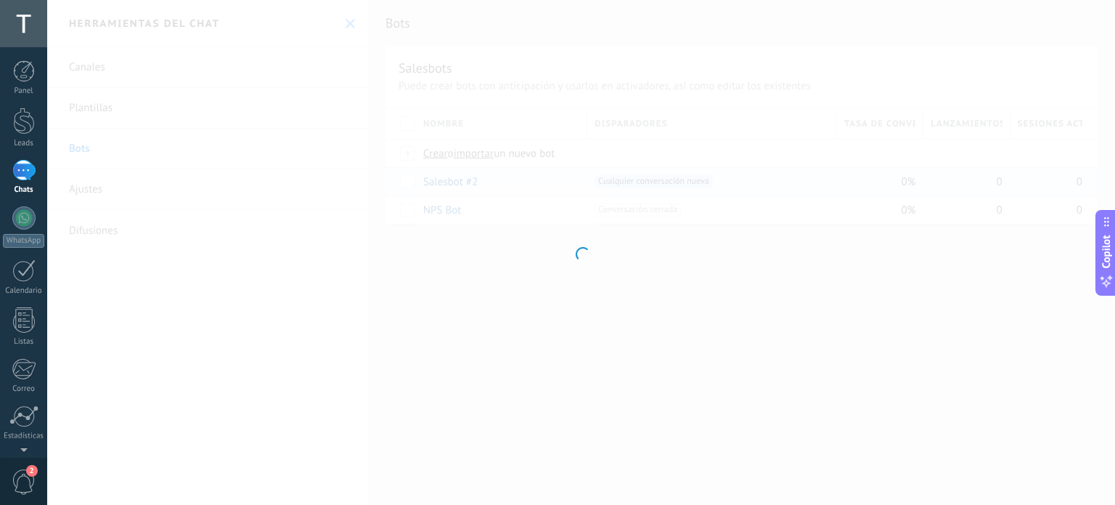
type input "**********"
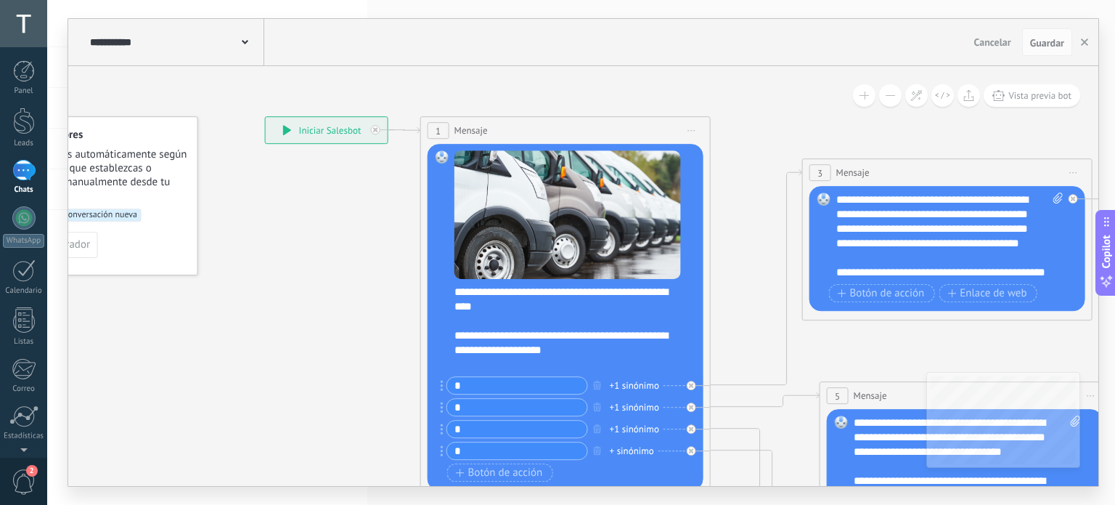
drag, startPoint x: 473, startPoint y: 306, endPoint x: 302, endPoint y: 211, distance: 195.4
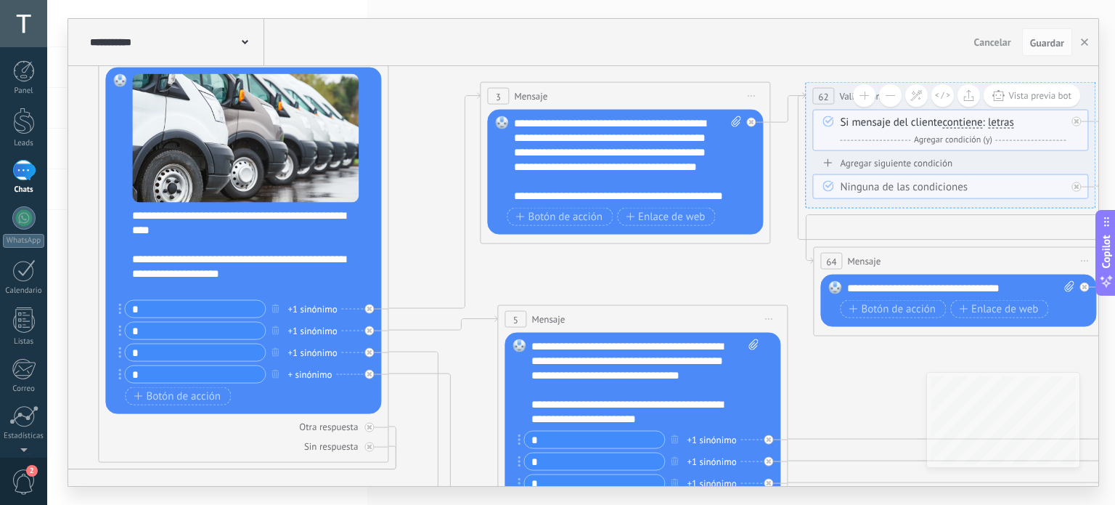
drag, startPoint x: 671, startPoint y: 296, endPoint x: 478, endPoint y: 303, distance: 193.3
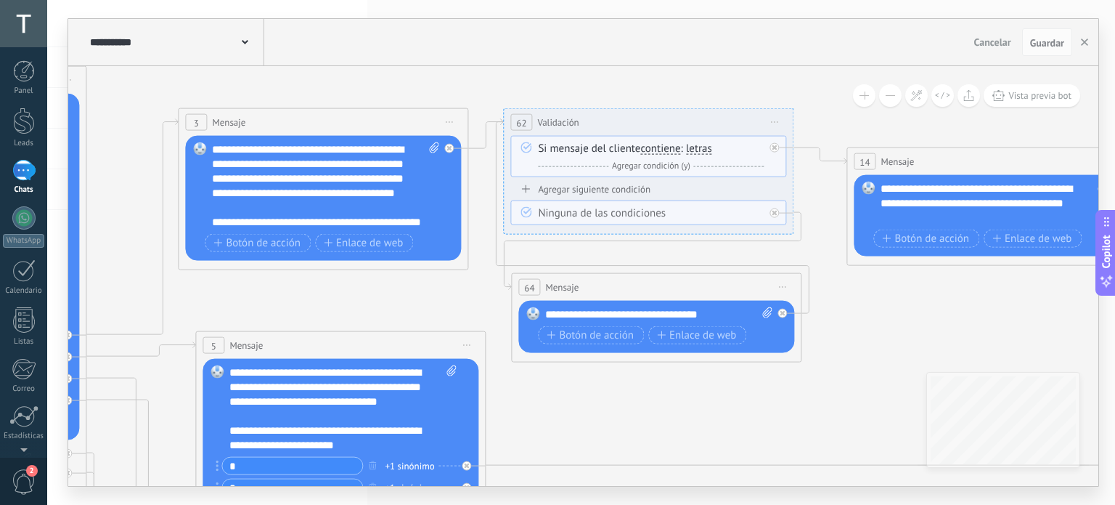
drag, startPoint x: 694, startPoint y: 291, endPoint x: 382, endPoint y: 309, distance: 312.7
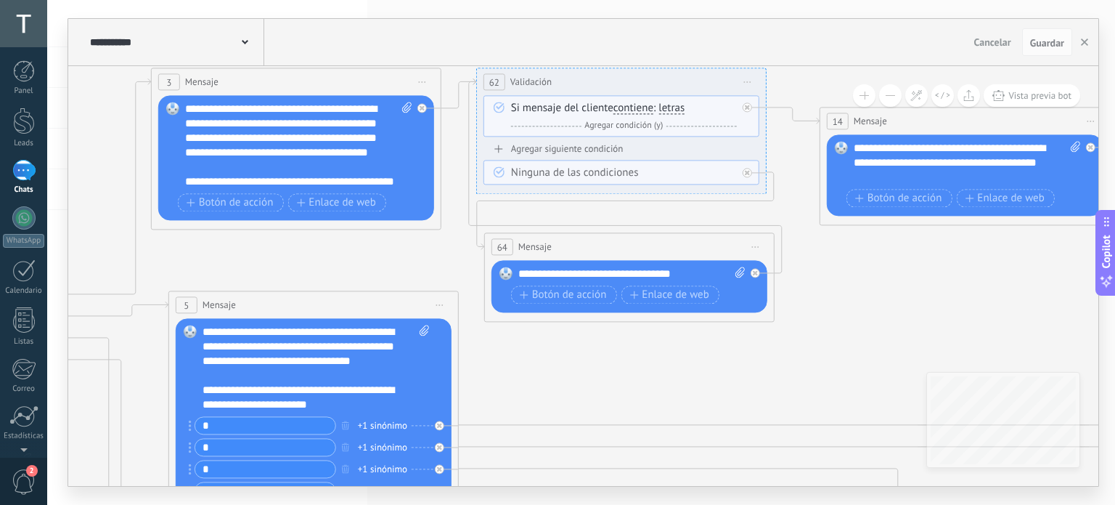
drag, startPoint x: 885, startPoint y: 342, endPoint x: 893, endPoint y: 302, distance: 40.7
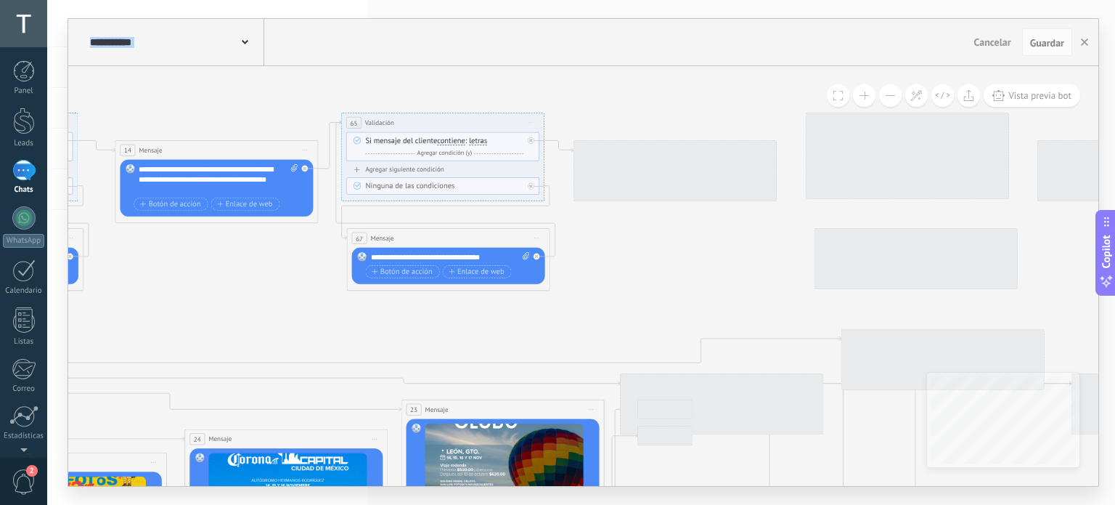
drag, startPoint x: 927, startPoint y: 316, endPoint x: 213, endPoint y: 290, distance: 714.9
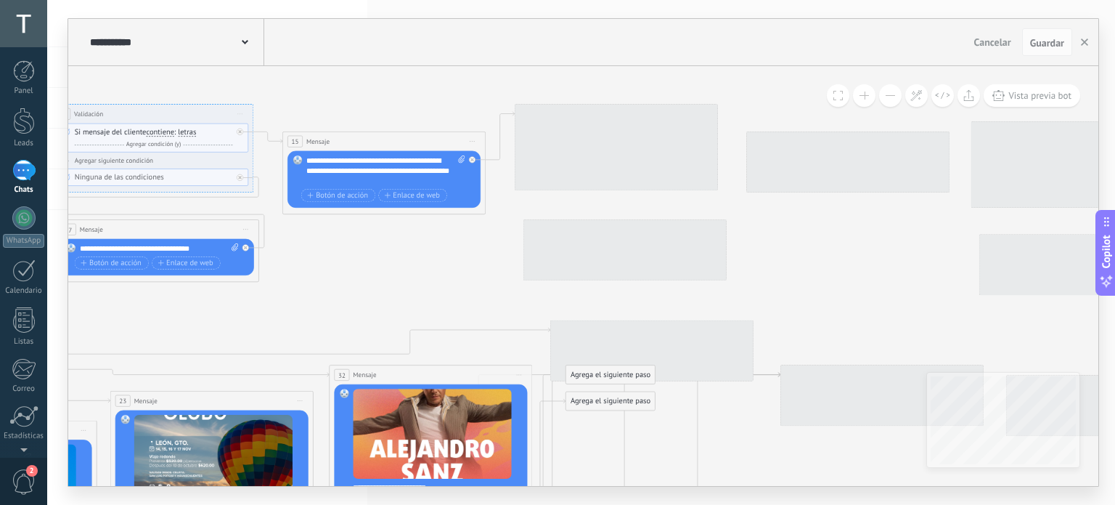
drag, startPoint x: 704, startPoint y: 286, endPoint x: 306, endPoint y: 274, distance: 397.3
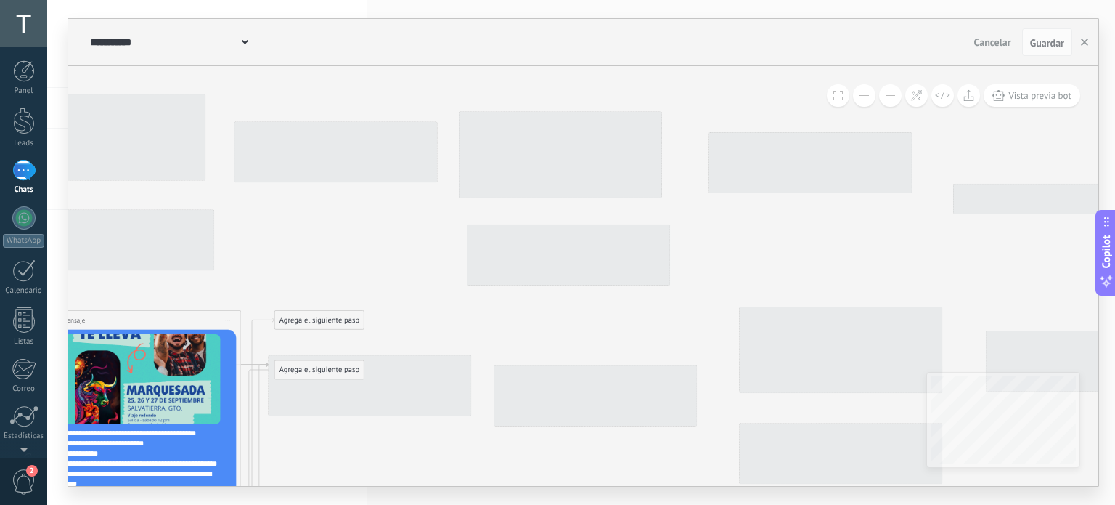
drag, startPoint x: 581, startPoint y: 275, endPoint x: 495, endPoint y: 281, distance: 85.9
click at [495, 281] on div at bounding box center [568, 254] width 203 height 61
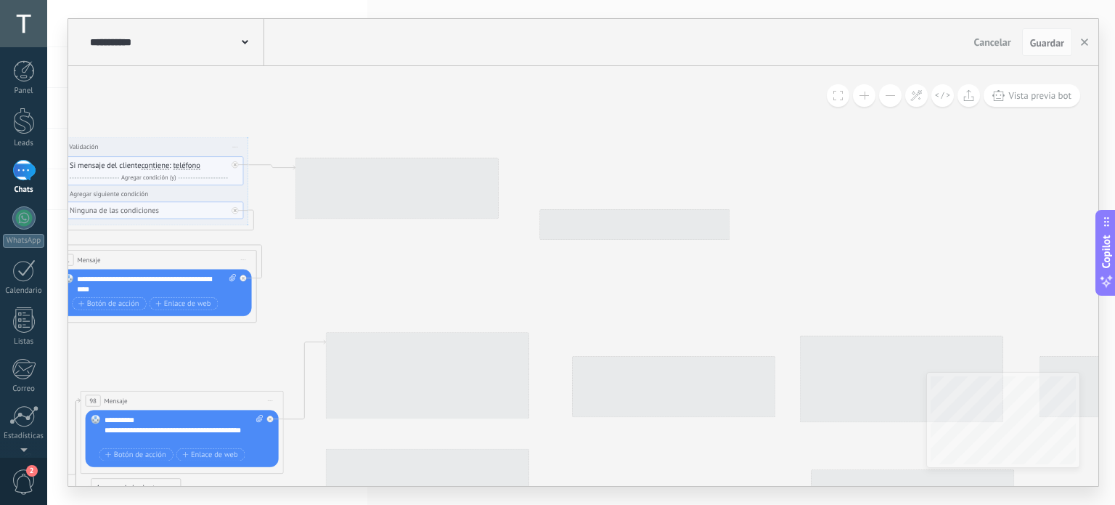
drag, startPoint x: 767, startPoint y: 269, endPoint x: 375, endPoint y: 311, distance: 395.1
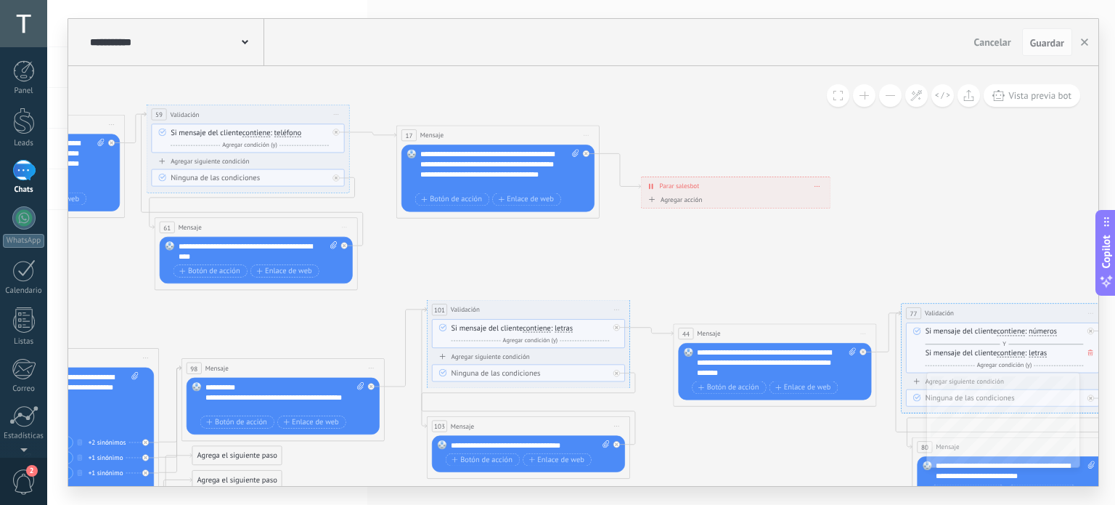
drag, startPoint x: 558, startPoint y: 294, endPoint x: 663, endPoint y: 270, distance: 108.0
click at [1088, 42] on button "button" at bounding box center [1085, 42] width 22 height 28
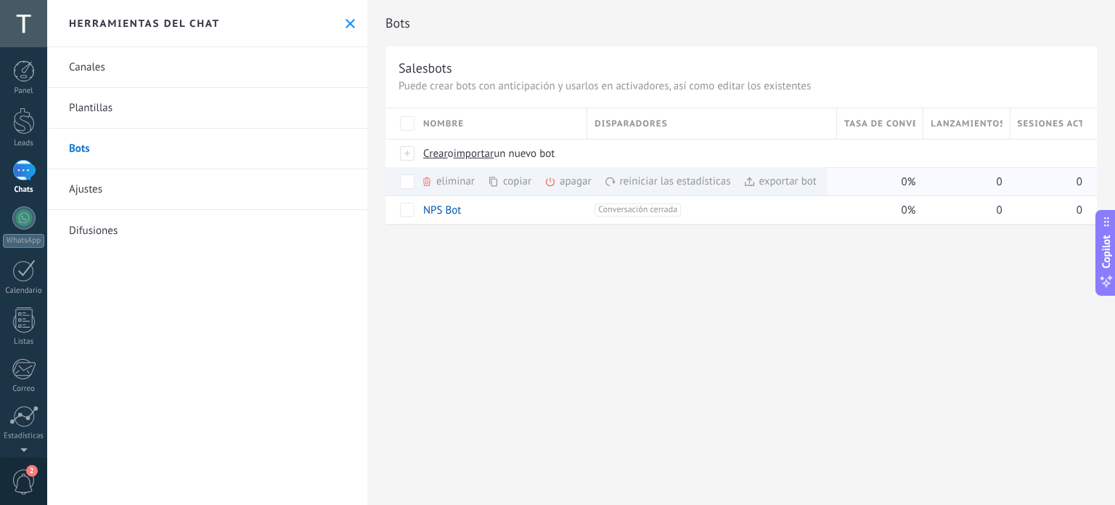
click at [517, 182] on div "copiar màs" at bounding box center [534, 181] width 93 height 28
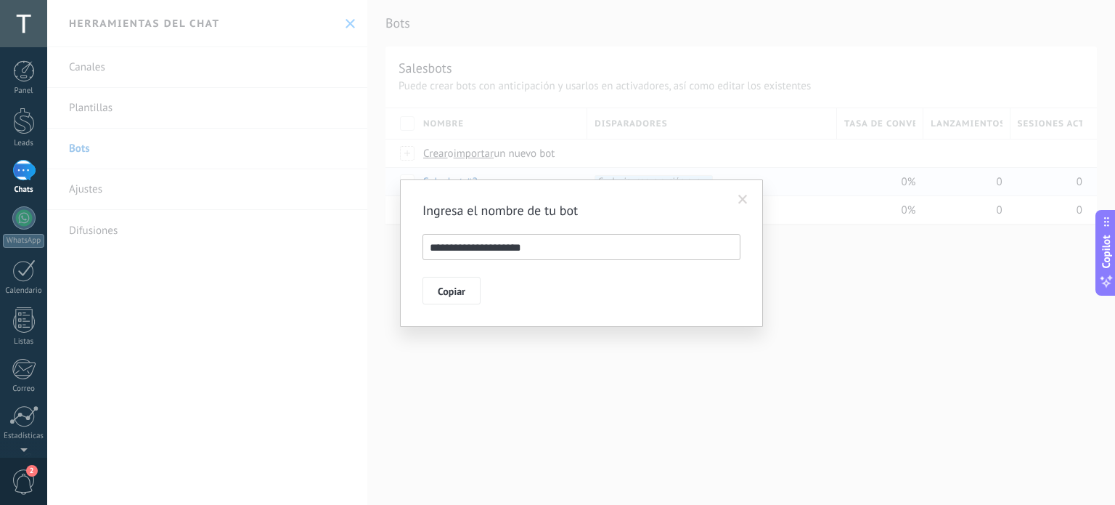
drag, startPoint x: 512, startPoint y: 246, endPoint x: 419, endPoint y: 232, distance: 94.1
click at [418, 233] on div "**********" at bounding box center [581, 252] width 363 height 147
type input "**********"
click at [468, 289] on button "Copiar" at bounding box center [452, 291] width 58 height 28
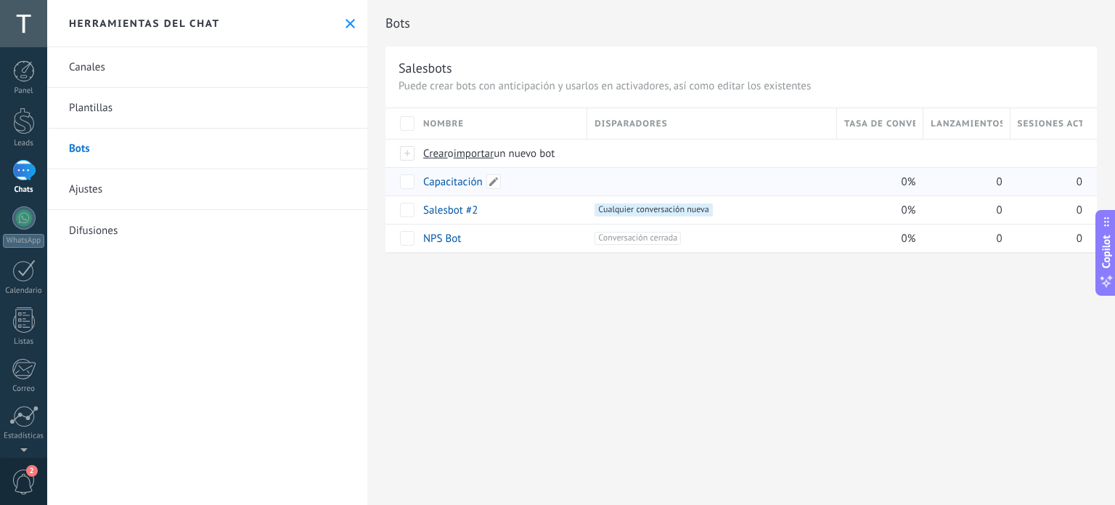
click at [453, 179] on link "Capacitación" at bounding box center [453, 182] width 60 height 14
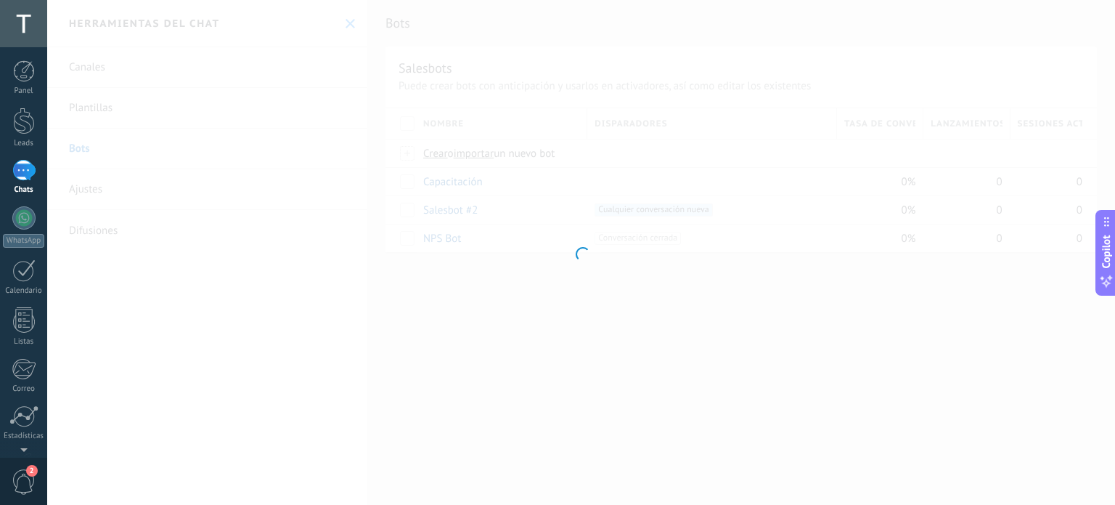
type input "**********"
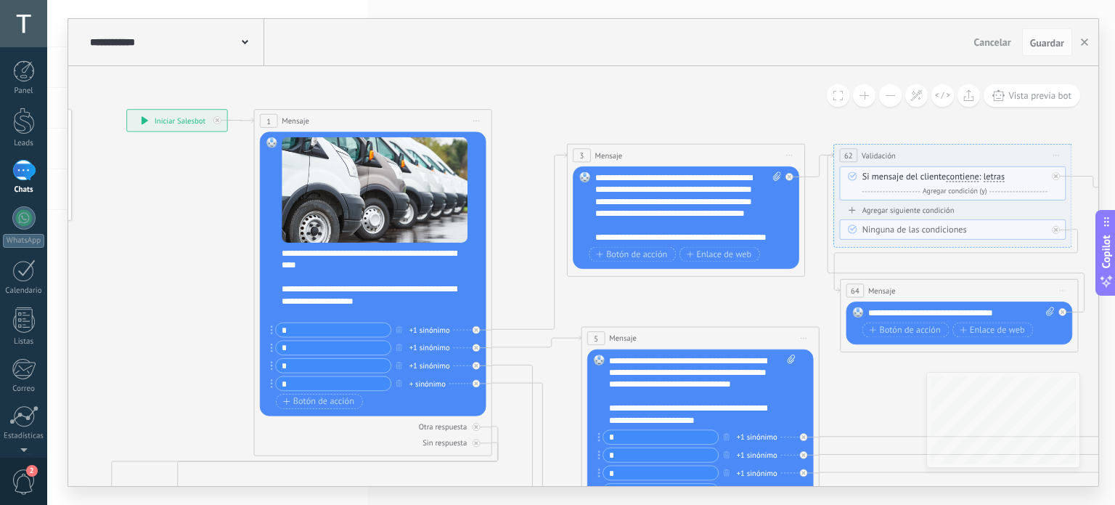
drag, startPoint x: 486, startPoint y: 330, endPoint x: 213, endPoint y: 242, distance: 286.8
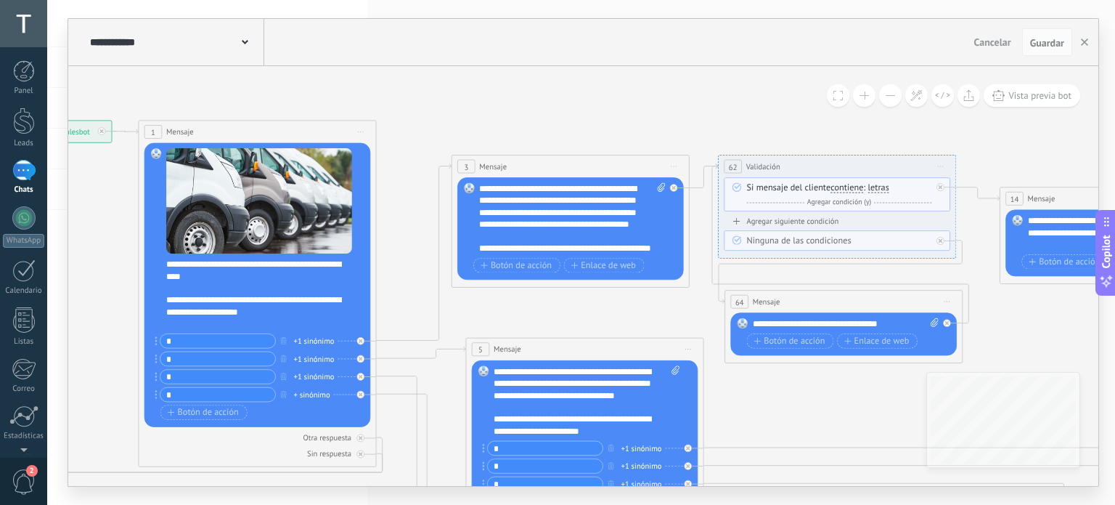
drag, startPoint x: 667, startPoint y: 301, endPoint x: 552, endPoint y: 311, distance: 116.0
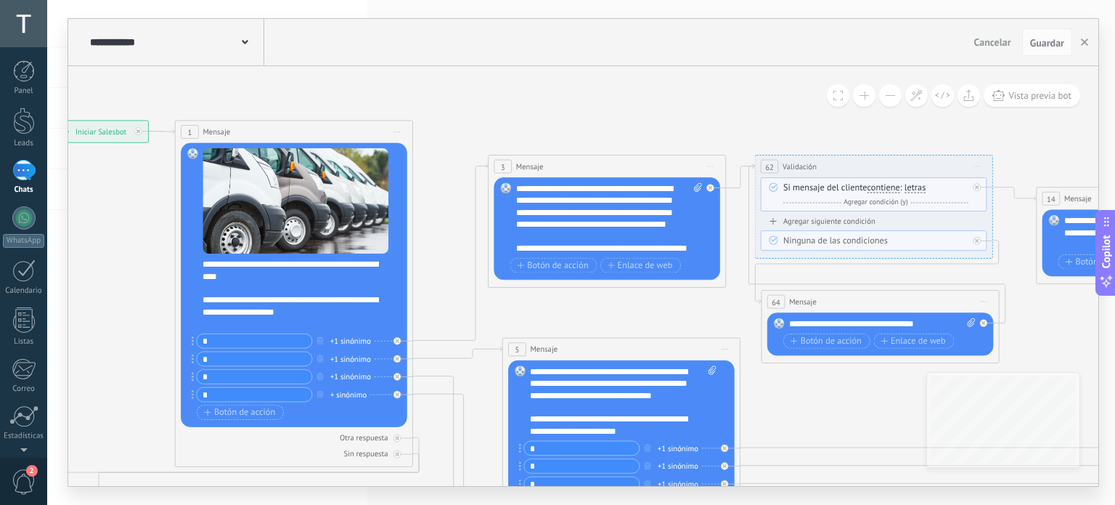
drag, startPoint x: 413, startPoint y: 309, endPoint x: 439, endPoint y: 306, distance: 25.5
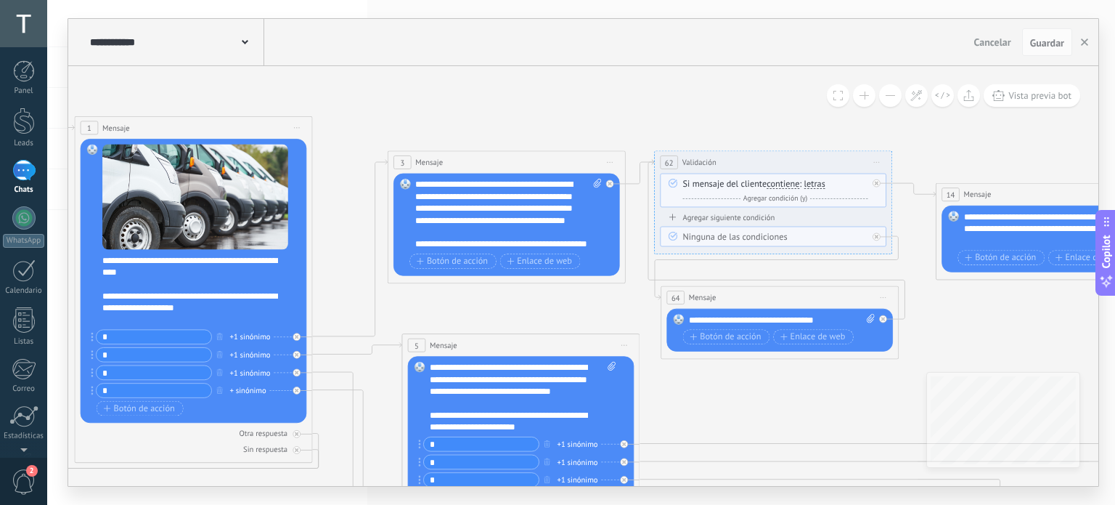
drag, startPoint x: 685, startPoint y: 309, endPoint x: 584, endPoint y: 305, distance: 101.7
click at [714, 317] on div "**********" at bounding box center [782, 320] width 187 height 12
click at [676, 299] on span "64" at bounding box center [676, 298] width 9 height 10
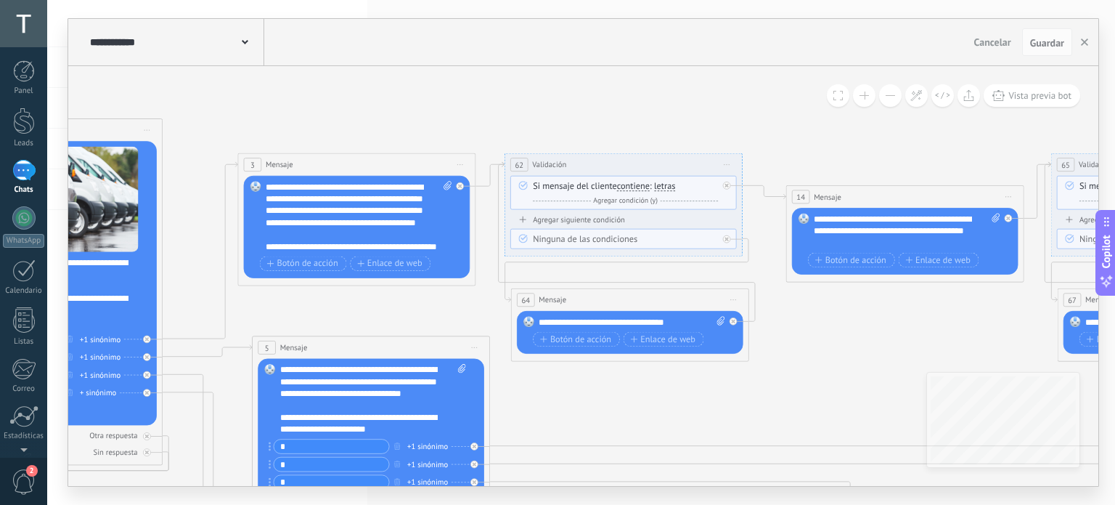
drag, startPoint x: 984, startPoint y: 319, endPoint x: 834, endPoint y: 321, distance: 150.3
click at [499, 182] on icon at bounding box center [627, 241] width 256 height 159
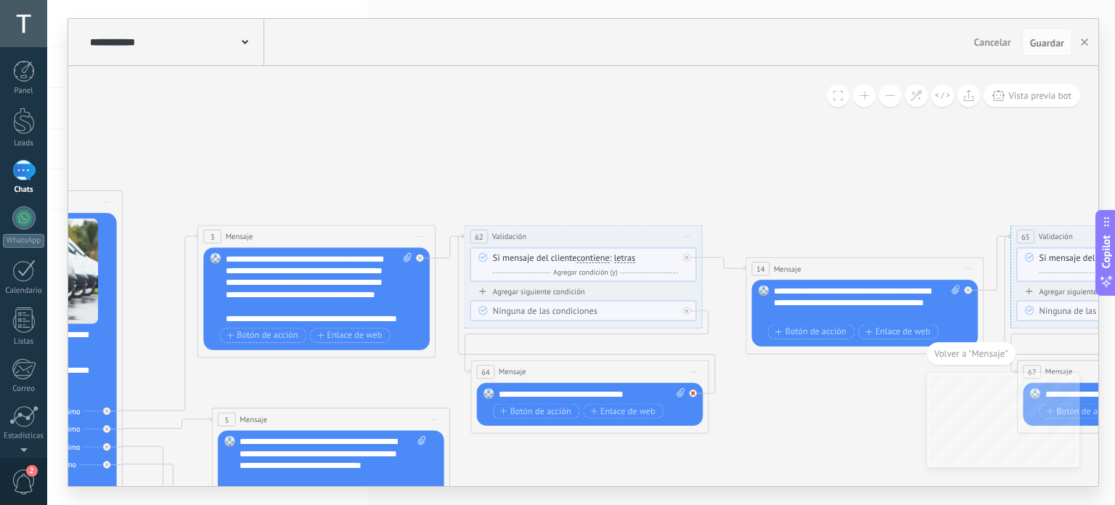
click at [692, 395] on div at bounding box center [693, 393] width 8 height 8
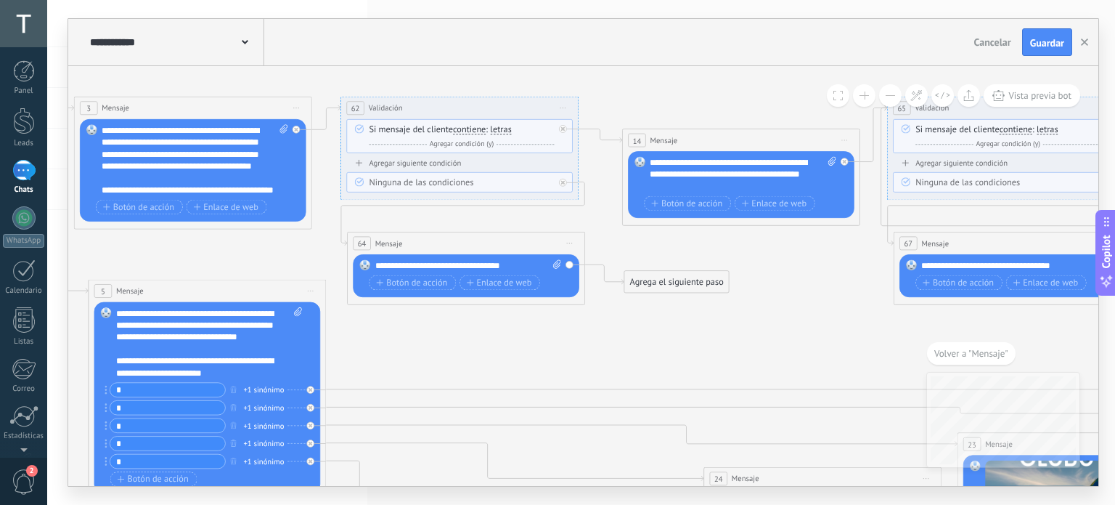
drag, startPoint x: 770, startPoint y: 371, endPoint x: 661, endPoint y: 253, distance: 159.8
click at [668, 290] on div "Agrega el siguiente paso" at bounding box center [676, 282] width 105 height 20
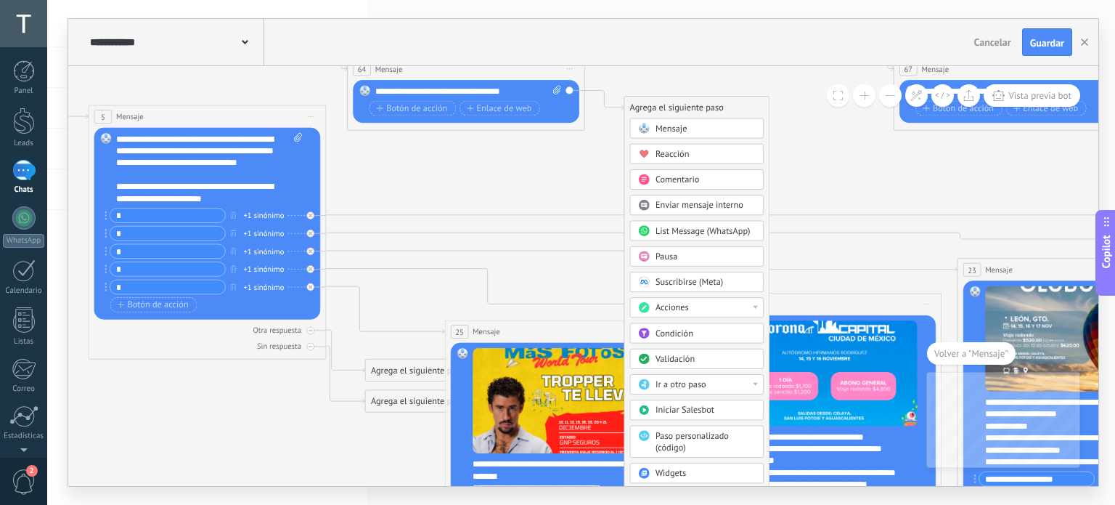
click at [736, 304] on div "Acciones" at bounding box center [706, 308] width 100 height 12
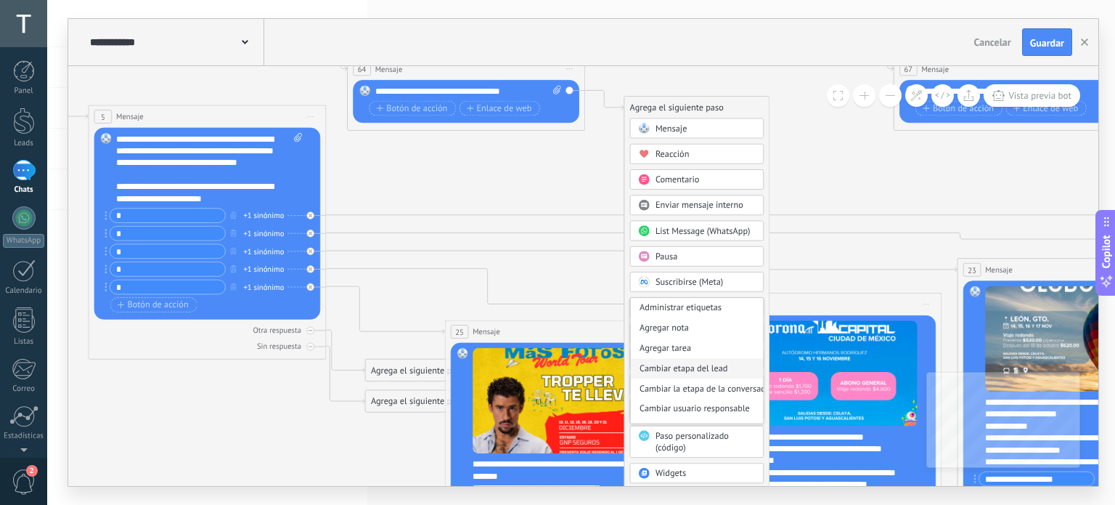
click at [704, 365] on div "Cambiar etapa del lead" at bounding box center [696, 369] width 133 height 20
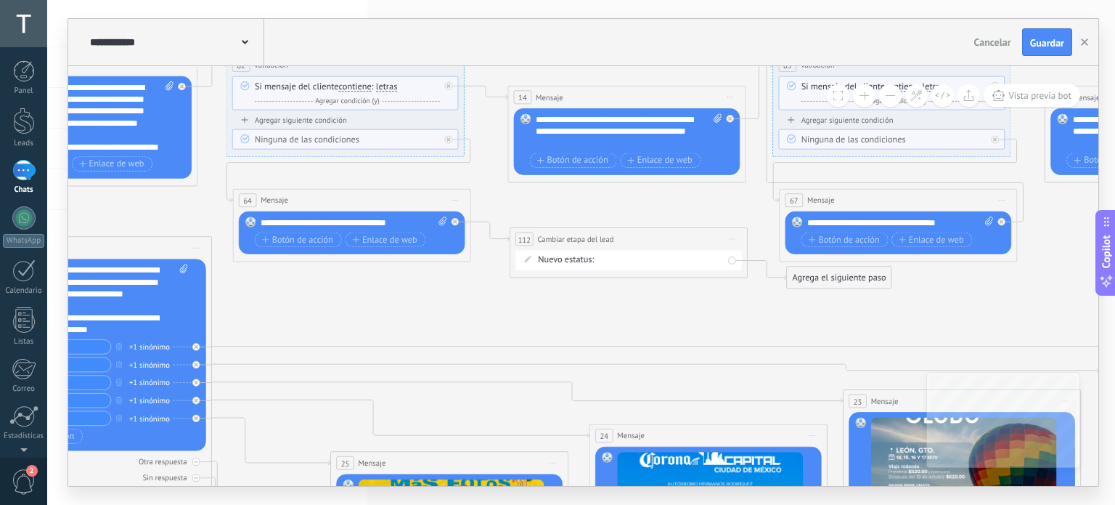
drag, startPoint x: 581, startPoint y: 203, endPoint x: 627, endPoint y: 335, distance: 139.8
click at [0, 0] on div "Contacto inicial Negociación Debate contractual Discusión de contrato Logrado c…" at bounding box center [0, 0] width 0 height 0
click at [0, 0] on label "Logrado con éxito" at bounding box center [0, 0] width 0 height 0
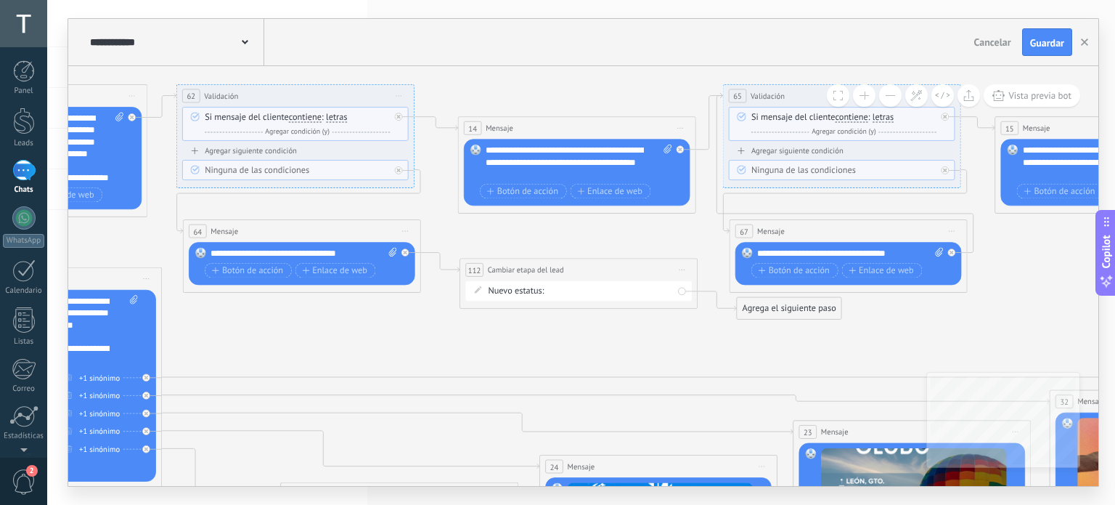
drag, startPoint x: 482, startPoint y: 284, endPoint x: 432, endPoint y: 316, distance: 59.4
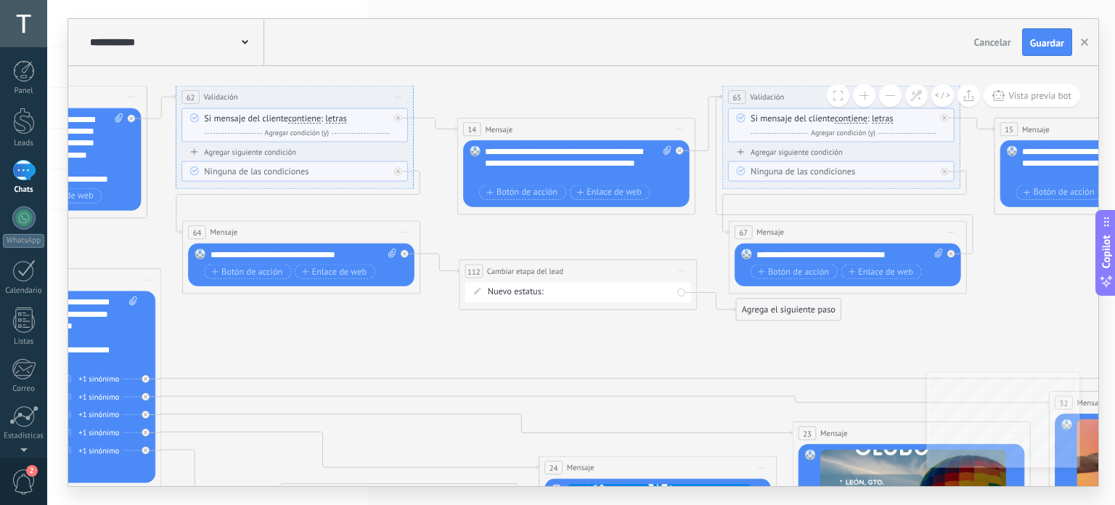
click at [338, 119] on span "letras" at bounding box center [335, 118] width 21 height 9
click at [338, 119] on button "letras" at bounding box center [393, 119] width 149 height 22
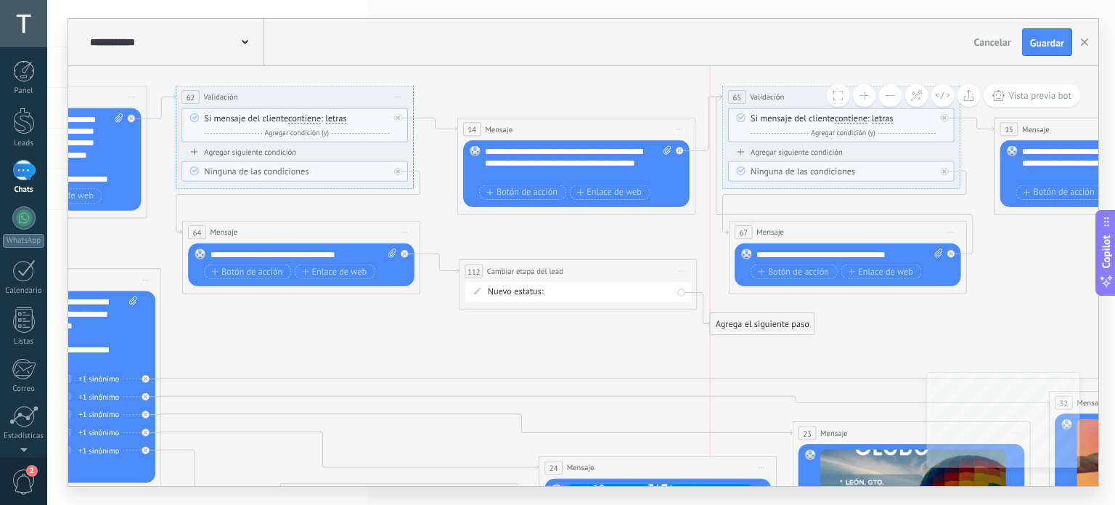
drag, startPoint x: 775, startPoint y: 309, endPoint x: 744, endPoint y: 324, distance: 35.1
click at [744, 324] on div "Agrega el siguiente paso" at bounding box center [762, 324] width 105 height 20
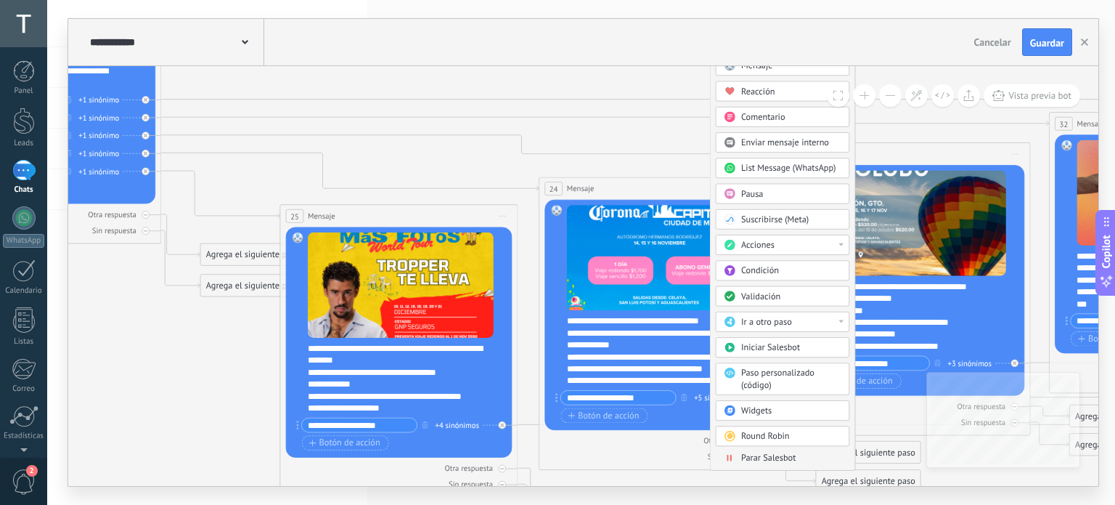
click at [775, 277] on div "Condición" at bounding box center [783, 271] width 134 height 20
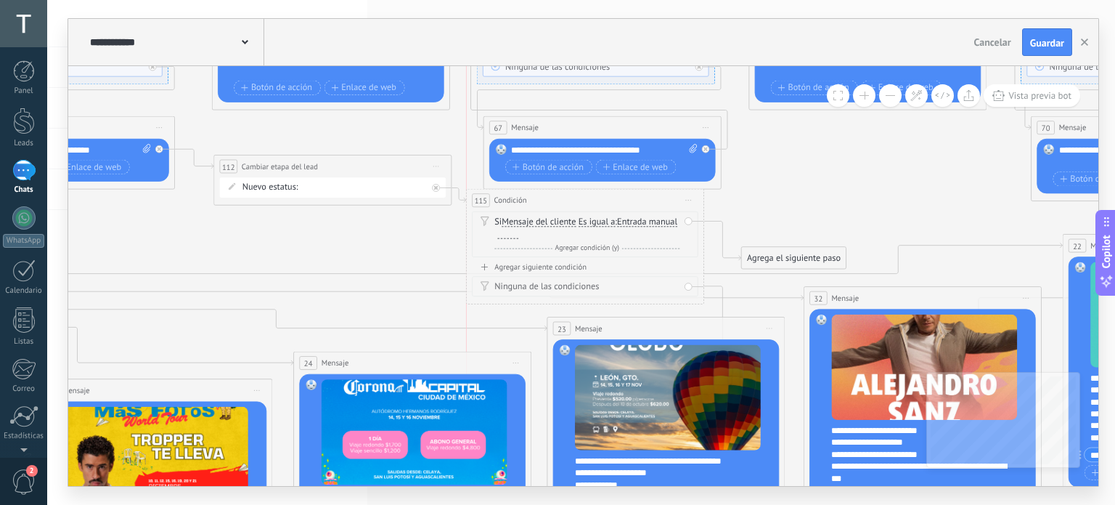
drag, startPoint x: 578, startPoint y: 220, endPoint x: 579, endPoint y: 207, distance: 13.1
click at [579, 203] on div "115 Condición ********* Iniciar vista previa aquí Cambiar nombre Duplicar Borrar" at bounding box center [585, 201] width 237 height 22
click at [518, 234] on div at bounding box center [507, 234] width 21 height 9
click at [567, 267] on div "Agregar siguiente condición" at bounding box center [585, 268] width 227 height 10
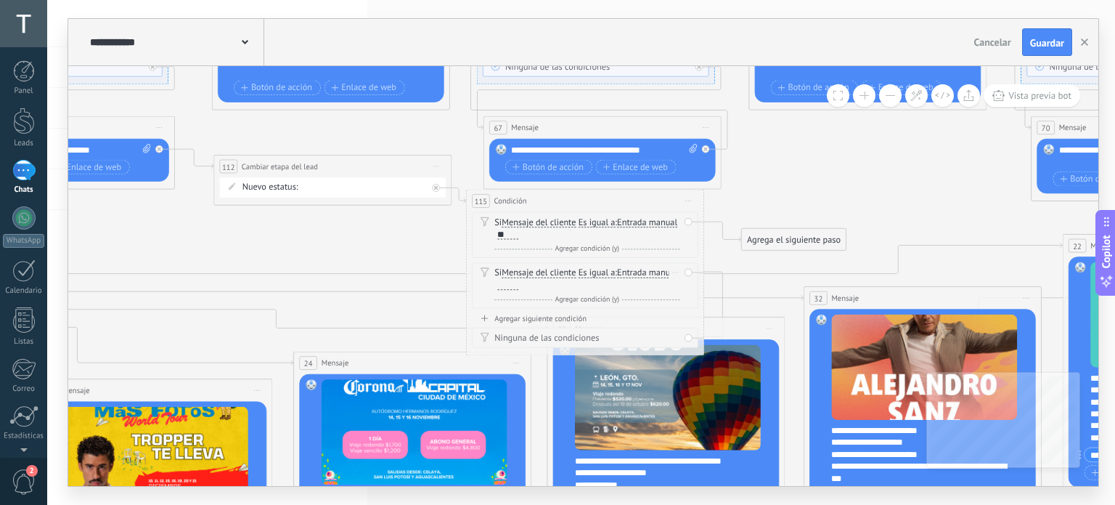
click at [518, 282] on div at bounding box center [507, 284] width 21 height 9
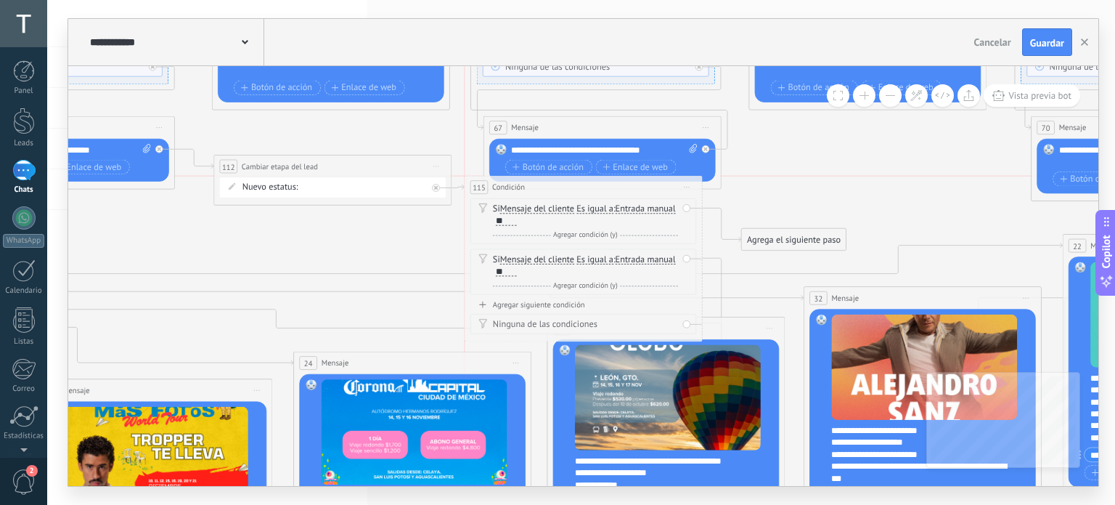
drag, startPoint x: 662, startPoint y: 197, endPoint x: 655, endPoint y: 182, distance: 16.9
click at [655, 182] on div "115 Condición ********* Iniciar vista previa aquí Cambiar nombre Duplicar Borrar" at bounding box center [583, 187] width 237 height 22
click at [25, 122] on div at bounding box center [24, 120] width 22 height 27
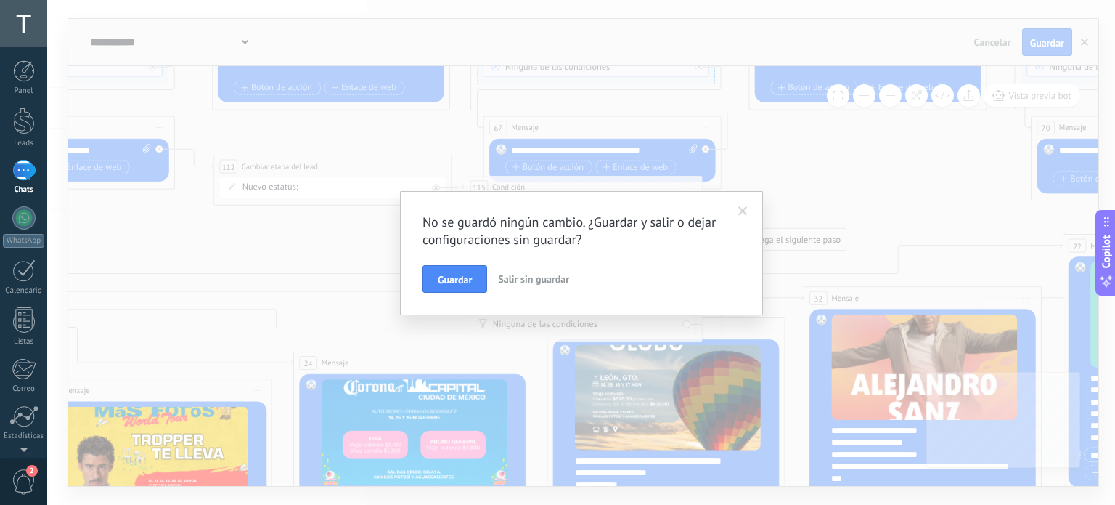
click at [518, 282] on span "Salir sin guardar" at bounding box center [533, 278] width 71 height 13
